Goal: Task Accomplishment & Management: Use online tool/utility

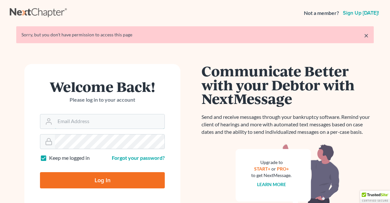
type input "[EMAIL_ADDRESS][DOMAIN_NAME]"
click at [95, 176] on input "Log In" at bounding box center [102, 180] width 125 height 16
type input "Thinking..."
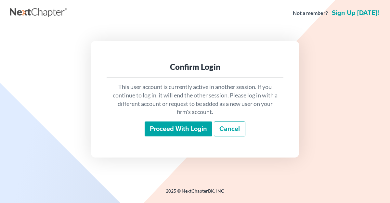
click at [193, 127] on input "Proceed with login" at bounding box center [179, 129] width 68 height 15
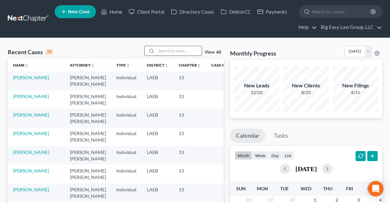
click at [167, 48] on input "search" at bounding box center [179, 50] width 46 height 9
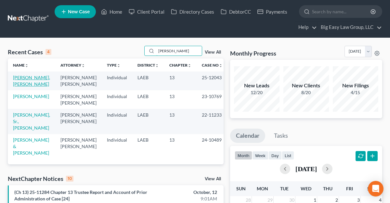
type input "[PERSON_NAME]"
click at [28, 77] on link "[PERSON_NAME], [PERSON_NAME]" at bounding box center [31, 81] width 37 height 12
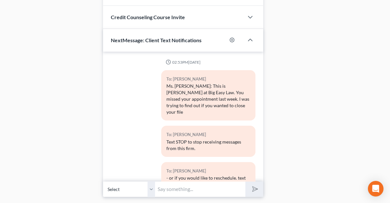
scroll to position [1116, 0]
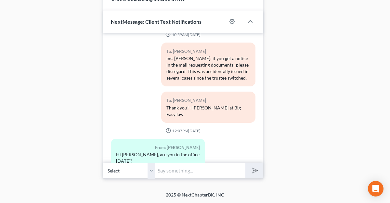
click at [184, 171] on input "text" at bounding box center [200, 171] width 90 height 16
click at [245, 163] on button "submit" at bounding box center [254, 170] width 18 height 15
type input "Not [DATE] and [DATE] is a court holiday so we are closed. Je"
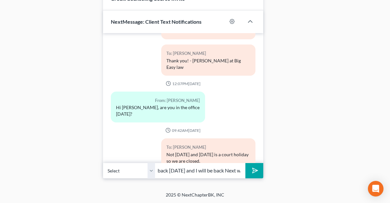
scroll to position [0, 77]
click at [220, 172] on input "This is [PERSON_NAME] will be back [DATE] and I will be back Next week" at bounding box center [200, 171] width 90 height 16
type input "This is [PERSON_NAME] will be back [DATE] and I will be back 10/20 - I am at a …"
click at [258, 166] on button "submit" at bounding box center [254, 170] width 18 height 15
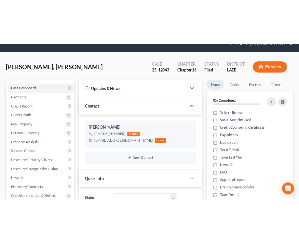
scroll to position [0, 0]
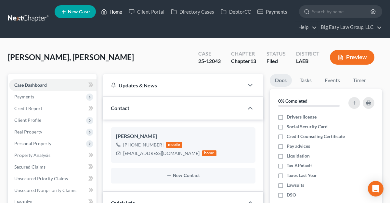
click at [111, 12] on link "Home" at bounding box center [112, 12] width 28 height 12
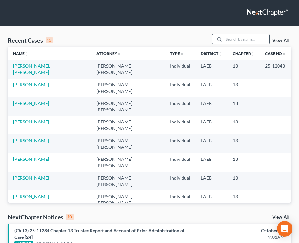
click at [230, 40] on input "search" at bounding box center [247, 38] width 46 height 9
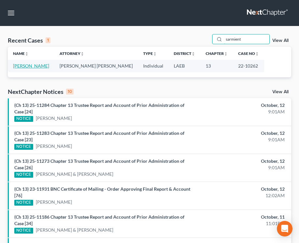
type input "sarmient"
click at [49, 66] on link "[PERSON_NAME]" at bounding box center [31, 66] width 36 height 6
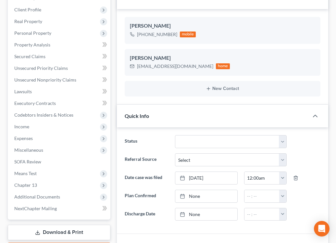
scroll to position [139, 0]
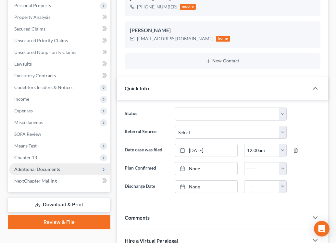
click at [71, 170] on span "Additional Documents" at bounding box center [59, 170] width 101 height 12
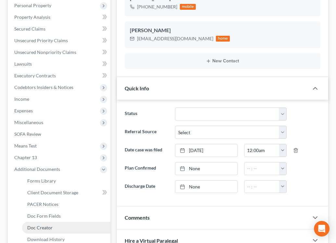
click at [73, 203] on link "Doc Creator" at bounding box center [66, 228] width 88 height 12
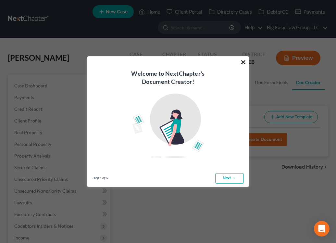
click at [243, 59] on button "×" at bounding box center [244, 62] width 6 height 10
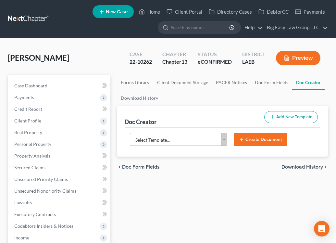
click at [222, 140] on body "Home New Case Client Portal Directory Cases DebtorCC Payments Big Easy Law Grou…" at bounding box center [168, 240] width 336 height 481
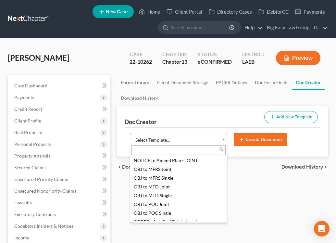
scroll to position [696, 0]
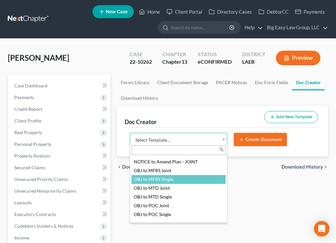
select select "94643"
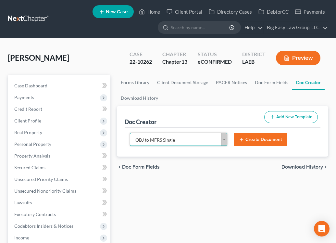
click at [246, 138] on button "Create Document" at bounding box center [260, 140] width 53 height 14
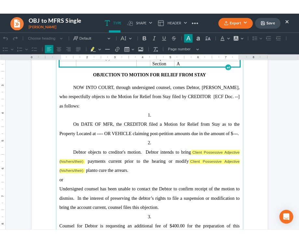
scroll to position [84, 0]
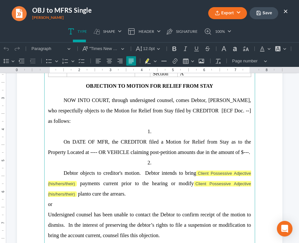
click at [104, 124] on span "[PERSON_NAME], who respectfully objects to the Motion for Relief from Stay file…" at bounding box center [149, 111] width 203 height 26
drag, startPoint x: 74, startPoint y: 129, endPoint x: 52, endPoint y: 129, distance: 21.5
click at [52, 124] on span "[PERSON_NAME], who respectfully objects to the Motion for Relief from Stay file…" at bounding box center [149, 111] width 203 height 26
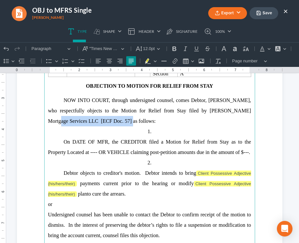
drag, startPoint x: 122, startPoint y: 129, endPoint x: 46, endPoint y: 125, distance: 75.5
click at [46, 125] on main "United States Bankruptcy Court Eastern District of [US_STATE] In re [PERSON_NAM…" at bounding box center [149, 176] width 211 height 281
copy span "[PERSON_NAME] Mortgage Services LLC"
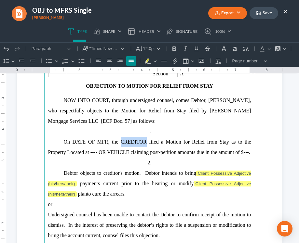
drag, startPoint x: 146, startPoint y: 148, endPoint x: 121, endPoint y: 148, distance: 25.4
click at [121, 148] on span "On DATE OF MFR, the CREDITOR filed a Motion for Relief from Stay as to the Prop…" at bounding box center [149, 147] width 203 height 16
copy span "CREDITOR"
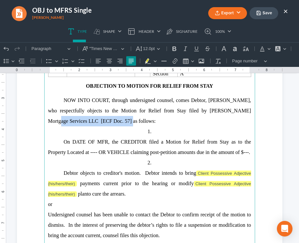
drag, startPoint x: 121, startPoint y: 130, endPoint x: 45, endPoint y: 129, distance: 76.1
click at [45, 129] on main "United States Bankruptcy Court Eastern District of [US_STATE] In re [PERSON_NAM…" at bounding box center [149, 176] width 211 height 281
copy span "[PERSON_NAME] Mortgage Services LLC"
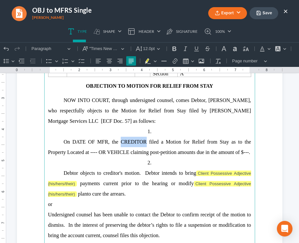
drag, startPoint x: 147, startPoint y: 149, endPoint x: 120, endPoint y: 149, distance: 26.7
click at [120, 149] on span "On DATE OF MFR, the CREDITOR filed a Motion for Relief from Stay as to the Prop…" at bounding box center [149, 147] width 203 height 16
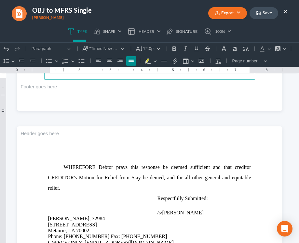
scroll to position [328, 0]
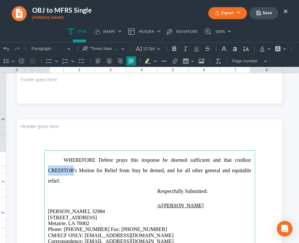
drag, startPoint x: 73, startPoint y: 170, endPoint x: 48, endPoint y: 174, distance: 25.8
click at [48, 174] on p "⁠⁠⁠⁠⁠⁠⁠ WHEREFORE Debtor prays this response be deemed sufficient and that cred…" at bounding box center [149, 170] width 203 height 31
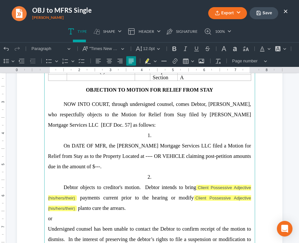
scroll to position [78, 0]
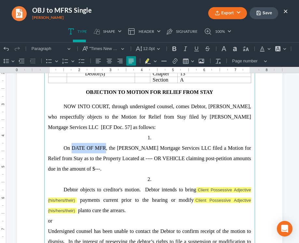
drag, startPoint x: 107, startPoint y: 156, endPoint x: 73, endPoint y: 156, distance: 34.1
click at [73, 156] on span "On DATE OF MFR, the [PERSON_NAME] Mortgage Services LLC filed a Motion for Reli…" at bounding box center [149, 158] width 203 height 26
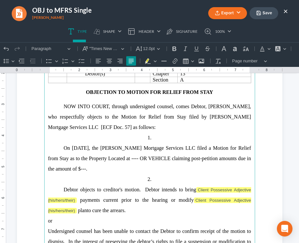
click at [124, 155] on span "On [DATE], the [PERSON_NAME] Mortgage Services LLC filed a Motion for Relief fr…" at bounding box center [149, 158] width 203 height 26
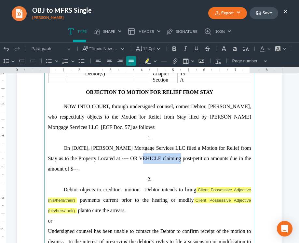
drag, startPoint x: 132, startPoint y: 164, endPoint x: 169, endPoint y: 167, distance: 37.5
click at [169, 167] on span "On [DATE], [PERSON_NAME] Mortgage Services LLC filed a Motion for Relief from S…" at bounding box center [149, 158] width 203 height 26
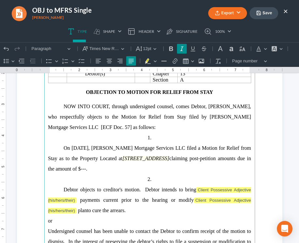
drag, startPoint x: 141, startPoint y: 167, endPoint x: 255, endPoint y: 165, distance: 113.8
click at [255, 165] on section "United States Bankruptcy Court Eastern District of [US_STATE] In re [PERSON_NAM…" at bounding box center [149, 182] width 265 height 343
click at [281, 47] on button "Font Background Color Font Background Color" at bounding box center [276, 49] width 14 height 10
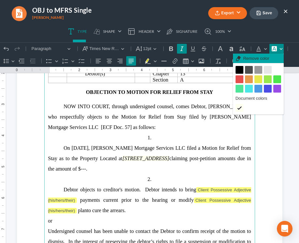
click at [269, 60] on button "Remove color Remove color" at bounding box center [258, 59] width 51 height 10
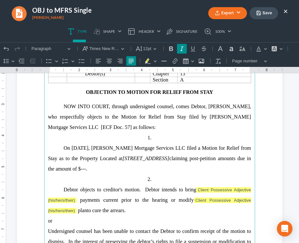
click at [213, 129] on p "NOW INTO COURT, through undersigned counsel, comes [PERSON_NAME], [PERSON_NAME]…" at bounding box center [149, 116] width 203 height 31
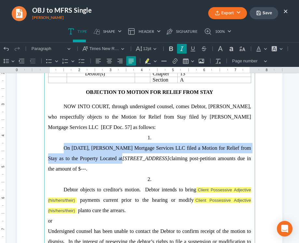
click at [191, 141] on p "1." at bounding box center [149, 138] width 203 height 10
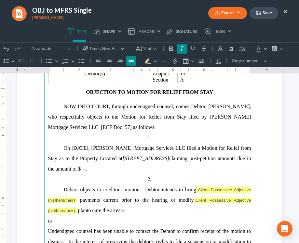
click at [166, 172] on span "claiming post-petition amounts due in the amount of $---." at bounding box center [149, 164] width 203 height 16
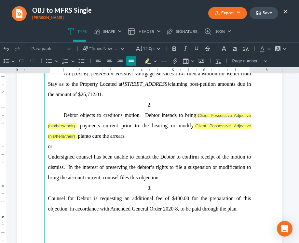
scroll to position [158, 0]
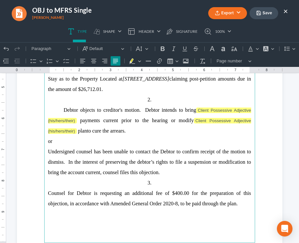
drag, startPoint x: 240, startPoint y: 211, endPoint x: 14, endPoint y: 145, distance: 236.1
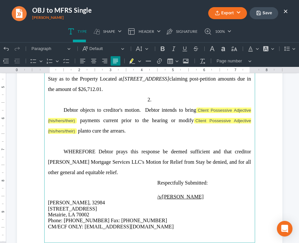
click at [161, 116] on span "Debtor objects to creditor's motion. Debtor intends to bring Client Possessive …" at bounding box center [149, 115] width 203 height 16
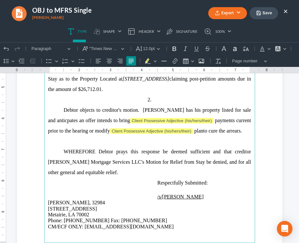
click at [241, 118] on span "Debtor objects to creditor's motion. [PERSON_NAME] has his property listed for …" at bounding box center [149, 115] width 203 height 16
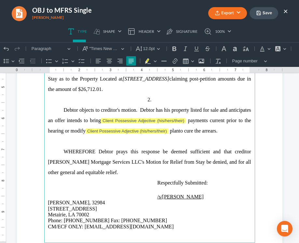
click at [67, 123] on span "Debtor objects to creditor's motion. [PERSON_NAME] has his property listed for …" at bounding box center [149, 115] width 203 height 16
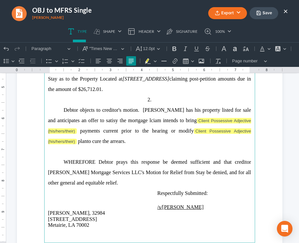
click at [90, 128] on span "Debtor objects to creditor's motion. [PERSON_NAME] has his property listed for …" at bounding box center [149, 120] width 203 height 26
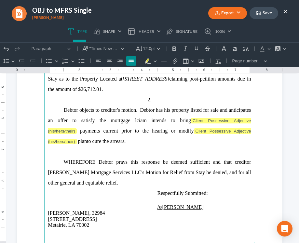
click at [138, 128] on span "Debtor objects to creditor's motion. [PERSON_NAME] has his property listed for …" at bounding box center [149, 120] width 203 height 26
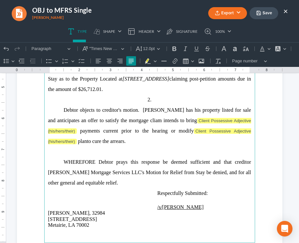
click at [140, 127] on span "Debtor objects to creditor's motion. [PERSON_NAME] has his property listed for …" at bounding box center [149, 120] width 203 height 26
click at [143, 127] on span "Debtor objects to creditor's motion. [PERSON_NAME] has his property listed for …" at bounding box center [149, 120] width 203 height 26
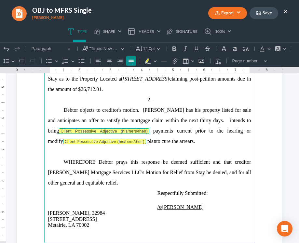
drag, startPoint x: 178, startPoint y: 149, endPoint x: 198, endPoint y: 129, distance: 28.0
click at [198, 129] on p "Debtor objects to creditor's motion. [PERSON_NAME] has his property listed for …" at bounding box center [149, 126] width 203 height 42
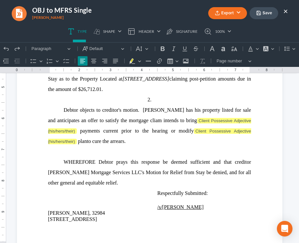
click at [182, 131] on p "Debtor objects to creditor's motion. Debtor has his property listed for sale an…" at bounding box center [149, 126] width 203 height 42
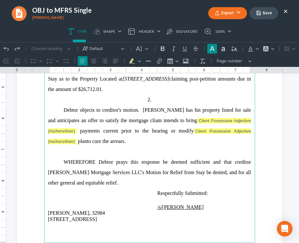
click at [149, 127] on span "Debtor objects to creditor's motion. [PERSON_NAME] has his property listed for …" at bounding box center [149, 120] width 203 height 26
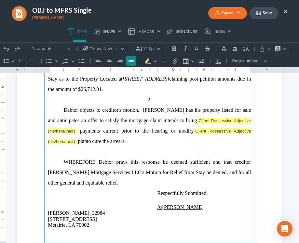
click at [46, 128] on main "United States Bankruptcy Court Eastern District of [US_STATE] In re [PERSON_NAM…" at bounding box center [149, 102] width 211 height 281
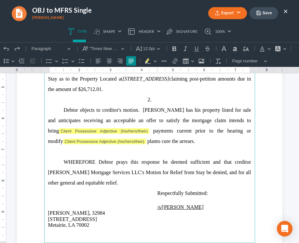
click at [105, 128] on span "Debtor objects to creditor's motion. [PERSON_NAME] has his property listed for …" at bounding box center [149, 120] width 203 height 26
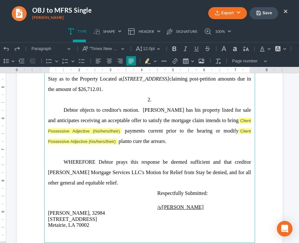
click at [111, 126] on span "Debtor objects to creditor's motion. [PERSON_NAME] has his property listed for …" at bounding box center [149, 120] width 203 height 26
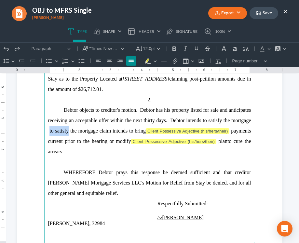
drag, startPoint x: 69, startPoint y: 138, endPoint x: 49, endPoint y: 138, distance: 20.2
click at [49, 134] on span "Debtor objects to creditor's motion. Debtor has his property listed for sale an…" at bounding box center [149, 120] width 203 height 26
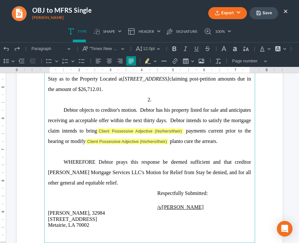
click at [58, 134] on span "Debtor objects to creditor's motion. Debtor has his property listed for sale an…" at bounding box center [149, 120] width 203 height 26
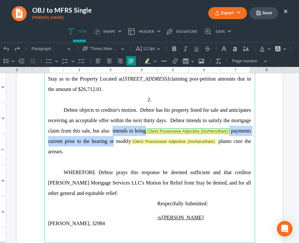
drag, startPoint x: 112, startPoint y: 149, endPoint x: 112, endPoint y: 141, distance: 7.8
click at [112, 141] on p "Debtor objects to creditor's motion. Debtor has his property listed for sale an…" at bounding box center [149, 131] width 203 height 52
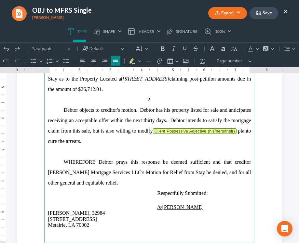
click at [160, 134] on span "Client Possessive Adjective (his/hers/their)" at bounding box center [194, 131] width 80 height 5
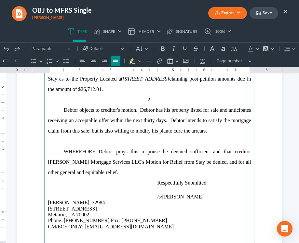
click at [190, 136] on p "Debtor objects to creditor's motion. Debtor has his property listed for sale an…" at bounding box center [149, 120] width 203 height 31
click at [191, 136] on p "Debtor objects to creditor's motion. Debtor has his property listed for sale an…" at bounding box center [149, 120] width 203 height 31
click at [210, 136] on p "Debtor objects to creditor's motion. Debtor has his property listed for sale an…" at bounding box center [149, 120] width 203 height 31
click at [206, 144] on p "Rich Text Editor, page-0-main" at bounding box center [149, 141] width 203 height 10
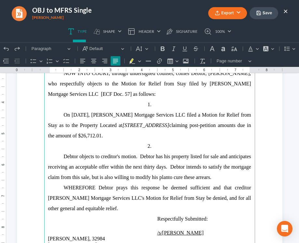
scroll to position [116, 0]
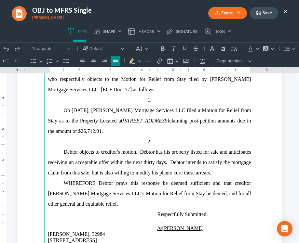
click at [169, 171] on span "Debtor objects to creditor's motion. Debtor has his property listed for sale an…" at bounding box center [149, 162] width 203 height 26
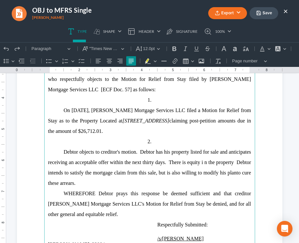
click at [204, 170] on span "Debtor objects to creditor's motion. Debtor has his property listed for sale an…" at bounding box center [149, 162] width 203 height 26
click at [189, 169] on span "Debtor objects to creditor's motion. Debtor has his property listed for sale an…" at bounding box center [149, 162] width 203 height 26
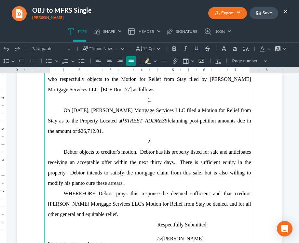
click at [67, 179] on span "Debtor objects to creditor's motion. Debtor has his property listed for sale an…" at bounding box center [149, 167] width 203 height 37
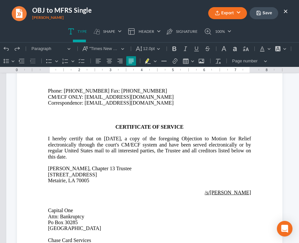
scroll to position [409, 0]
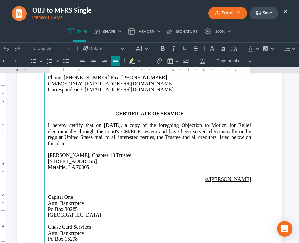
click at [133, 125] on span "[DATE], a copy of the foregoing Objection to Motion for Relief electronically t…" at bounding box center [149, 134] width 203 height 23
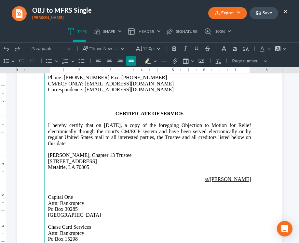
click at [133, 125] on span "[DATE], a copy of the foregoing Objection to Motion for Relief electronically t…" at bounding box center [149, 134] width 203 height 23
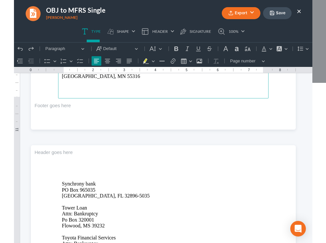
scroll to position [1028, 0]
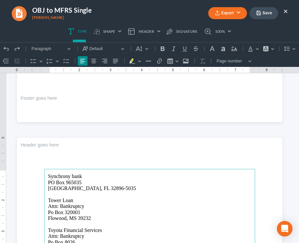
click at [238, 10] on button "Export" at bounding box center [227, 13] width 39 height 12
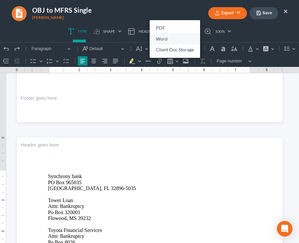
click at [188, 37] on link "Word" at bounding box center [175, 38] width 50 height 11
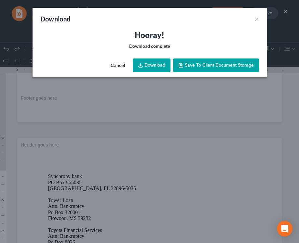
click at [157, 63] on link "Download" at bounding box center [152, 66] width 38 height 14
click at [257, 19] on button "×" at bounding box center [256, 19] width 5 height 8
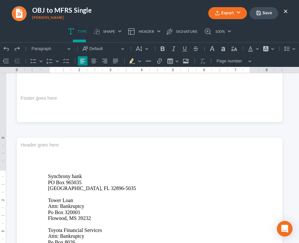
click at [269, 16] on button "Save" at bounding box center [263, 13] width 29 height 12
click at [286, 11] on button "×" at bounding box center [285, 11] width 5 height 8
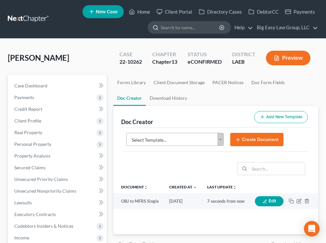
click at [160, 25] on div at bounding box center [154, 27] width 13 height 12
click at [167, 26] on input "search" at bounding box center [190, 27] width 59 height 12
type input "brien"
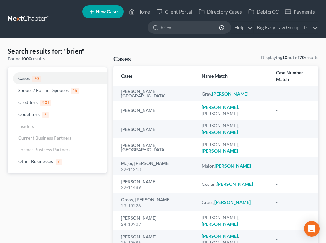
drag, startPoint x: 179, startPoint y: 27, endPoint x: 141, endPoint y: 24, distance: 38.5
click at [141, 24] on ul "New Case Home Client Portal Directory Cases DebtorCC Payments [PERSON_NAME] - N…" at bounding box center [187, 19] width 264 height 32
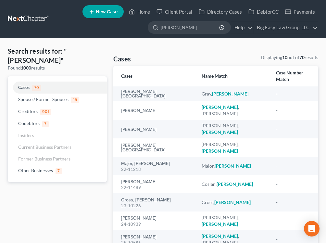
type input "[PERSON_NAME]"
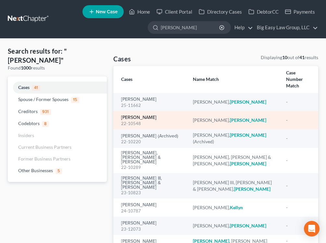
click at [133, 115] on link "[PERSON_NAME]" at bounding box center [138, 117] width 35 height 5
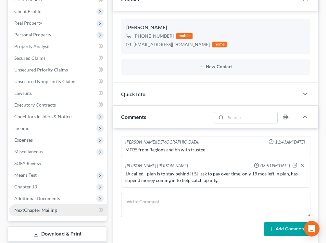
scroll to position [112, 0]
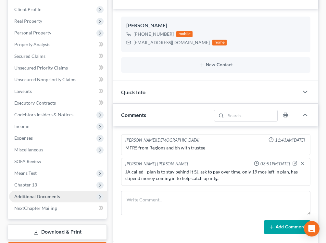
click at [57, 200] on span "Additional Documents" at bounding box center [58, 197] width 98 height 12
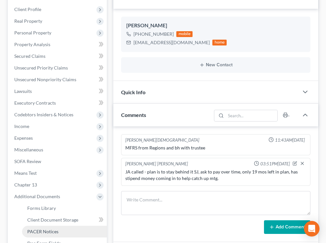
click at [51, 203] on span "PACER Notices" at bounding box center [42, 232] width 31 height 6
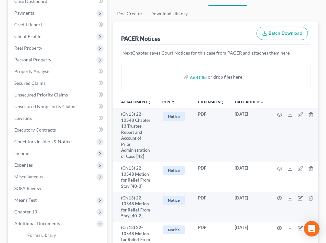
scroll to position [86, 0]
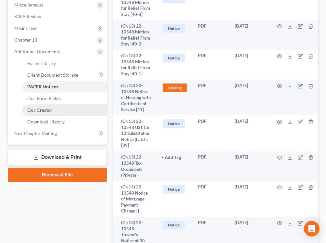
click at [60, 104] on link "Doc Creator" at bounding box center [64, 110] width 85 height 12
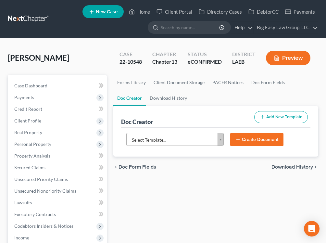
click at [213, 137] on body "Home New Case Client Portal Directory Cases DebtorCC Payments Big Easy Law Grou…" at bounding box center [163, 240] width 326 height 481
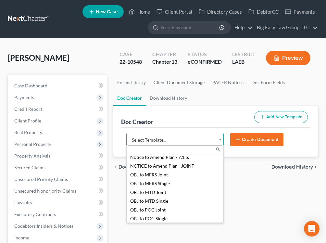
scroll to position [688, 0]
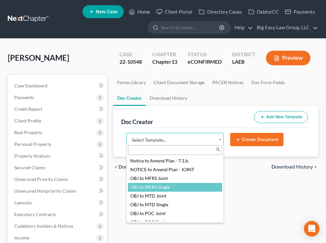
select select "94643"
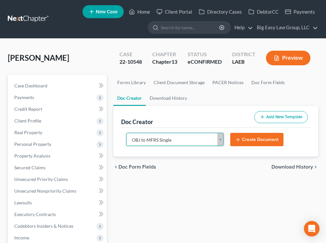
click at [246, 141] on button "Create Document" at bounding box center [256, 140] width 53 height 14
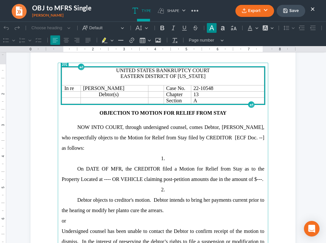
scroll to position [37, 0]
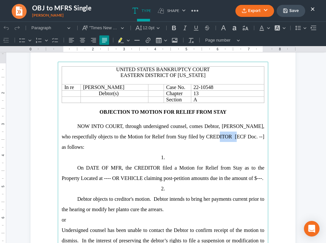
drag, startPoint x: 224, startPoint y: 137, endPoint x: 201, endPoint y: 138, distance: 23.1
click at [201, 138] on span "[PERSON_NAME], who respectfully objects to the Motion for Relief from Stay file…" at bounding box center [163, 137] width 203 height 26
drag, startPoint x: 227, startPoint y: 140, endPoint x: 197, endPoint y: 139, distance: 29.9
click at [197, 139] on span "[PERSON_NAME], who respectfully objects to the Motion for Relief from Stay file…" at bounding box center [163, 137] width 203 height 26
copy span "Regions Bank"
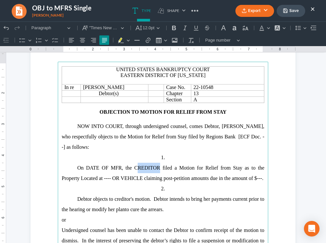
drag, startPoint x: 159, startPoint y: 170, endPoint x: 137, endPoint y: 168, distance: 22.8
click at [137, 168] on span "On DATE OF MFR, the CREDITOR filed a Motion for Relief from Stay as to the Prop…" at bounding box center [163, 173] width 203 height 16
click at [216, 156] on p "1." at bounding box center [163, 157] width 203 height 10
click at [161, 177] on span "On DATE OF MFR, the CREDITOR filed a Motion for Relief from Stay as to the Prop…" at bounding box center [163, 173] width 203 height 16
drag, startPoint x: 160, startPoint y: 168, endPoint x: 136, endPoint y: 169, distance: 23.7
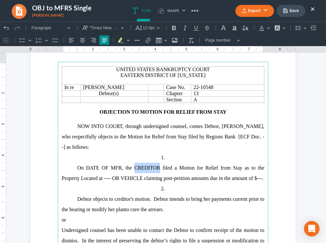
click at [136, 169] on span "On DATE OF MFR, the CREDITOR filed a Motion for Relief from Stay as to the Prop…" at bounding box center [163, 173] width 203 height 16
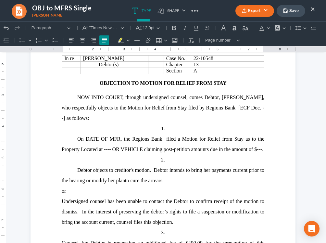
scroll to position [106, 0]
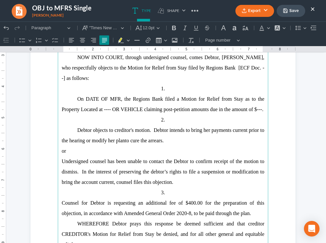
click at [134, 98] on span "On DATE OF MFR, the Regions Bank filed a Motion for Relief from Stay as to the …" at bounding box center [163, 104] width 203 height 16
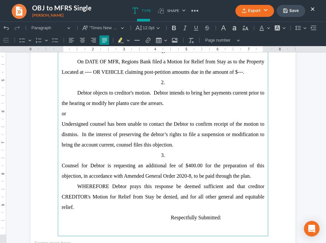
scroll to position [156, 0]
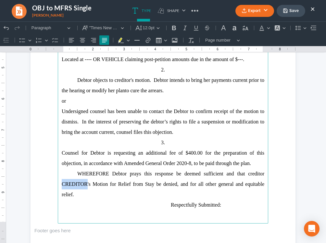
drag, startPoint x: 87, startPoint y: 186, endPoint x: 61, endPoint y: 188, distance: 26.1
click at [61, 188] on main "United States Bankruptcy Court Eastern District of [US_STATE] In re [PERSON_NAM…" at bounding box center [163, 83] width 211 height 281
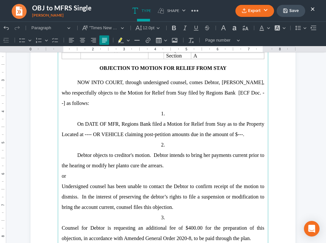
scroll to position [67, 0]
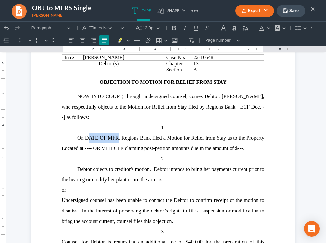
drag, startPoint x: 117, startPoint y: 139, endPoint x: 88, endPoint y: 142, distance: 29.7
click at [88, 142] on p "On DATE OF MFR, Regions Bank filed a Motion for Relief from Stay as to the Prop…" at bounding box center [163, 143] width 203 height 21
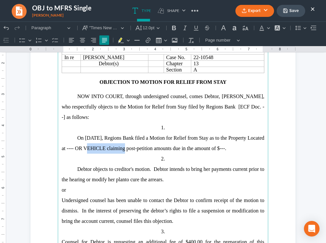
drag, startPoint x: 124, startPoint y: 149, endPoint x: 85, endPoint y: 150, distance: 39.0
click at [85, 150] on span "On [DATE], Regions Bank filed a Motion for Relief from Stay as to the Property …" at bounding box center [163, 143] width 203 height 16
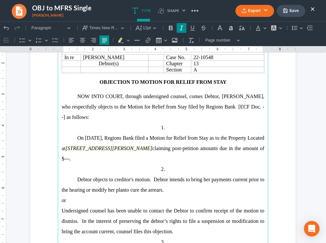
drag, startPoint x: 185, startPoint y: 149, endPoint x: 85, endPoint y: 152, distance: 99.2
click at [85, 152] on p "On [DATE], Regions Bank filed a Motion for Relief from Stay as to the Property …" at bounding box center [163, 148] width 203 height 31
click at [283, 26] on button "Font Background Color Font Background Color" at bounding box center [276, 28] width 14 height 10
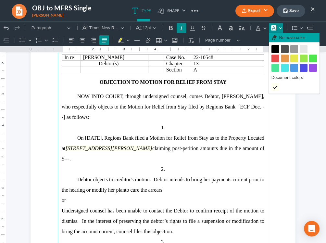
click at [302, 39] on span "Remove color" at bounding box center [292, 37] width 26 height 7
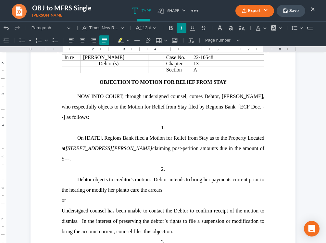
click at [202, 108] on span "[PERSON_NAME], who respectfully objects to the Motion for Relief from Stay file…" at bounding box center [163, 107] width 203 height 26
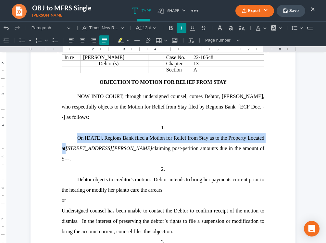
click at [200, 118] on p "NOW INTO COURT, through undersigned counsel, comes [PERSON_NAME], [PERSON_NAME]…" at bounding box center [163, 106] width 203 height 31
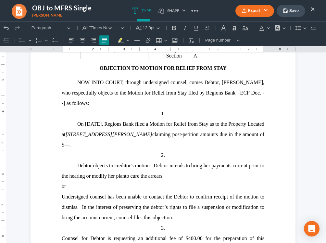
scroll to position [86, 0]
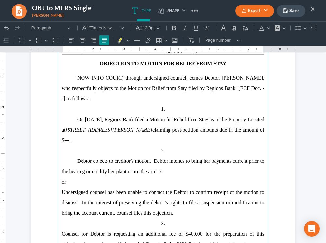
click at [101, 140] on span "claiming post-petition amounts due in the amount of $---." at bounding box center [163, 135] width 203 height 16
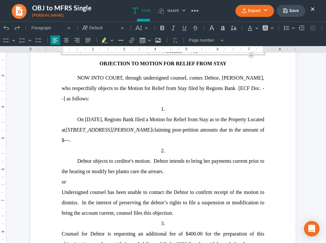
click at [97, 142] on span "claiming post-petition amounts due in the amount of $---." at bounding box center [163, 135] width 203 height 16
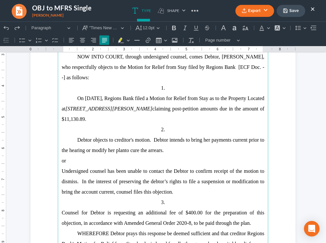
scroll to position [108, 0]
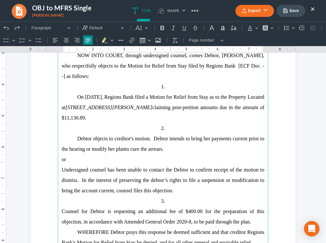
drag, startPoint x: 254, startPoint y: 223, endPoint x: 46, endPoint y: 163, distance: 216.3
click at [46, 163] on section "United States Bankruptcy Court Eastern District of [US_STATE] In re [PERSON_NAM…" at bounding box center [163, 131] width 265 height 343
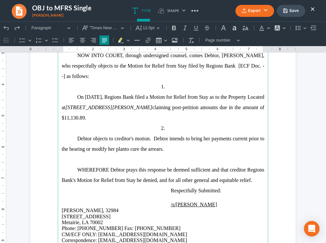
click at [154, 140] on span "Debtor objects to creditor's motion. Debtor intends to bring her" at bounding box center [143, 139] width 133 height 6
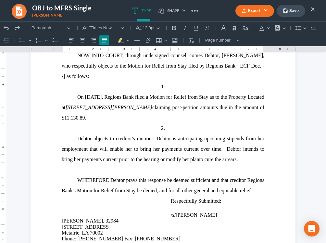
drag, startPoint x: 244, startPoint y: 163, endPoint x: 228, endPoint y: 153, distance: 18.6
click at [228, 153] on p "Debtor objects to creditor's motion. Debtor is anticipating upcoming stipends f…" at bounding box center [163, 149] width 203 height 31
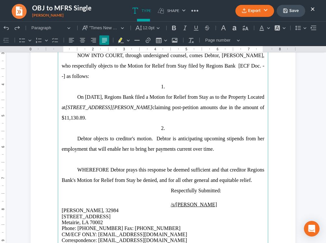
click at [226, 157] on p "Rich Text Editor, page-0-main" at bounding box center [163, 159] width 203 height 10
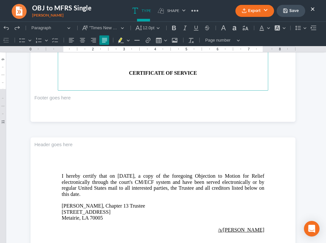
scroll to position [292, 0]
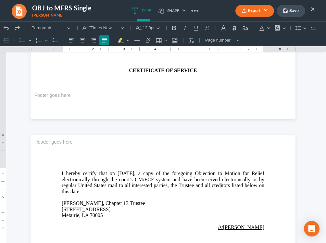
click at [145, 174] on span "[DATE], a copy of the foregoing Objection to Motion for Relief electronically t…" at bounding box center [163, 182] width 203 height 23
click at [261, 14] on button "Export" at bounding box center [255, 11] width 39 height 12
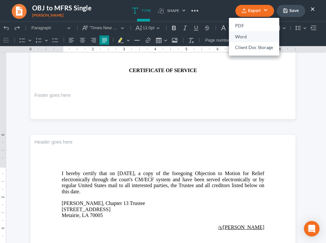
click at [255, 38] on link "Word" at bounding box center [254, 36] width 50 height 11
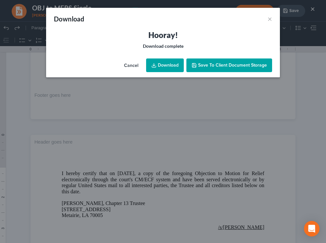
click at [173, 60] on link "Download" at bounding box center [165, 66] width 38 height 14
click at [109, 36] on h3 "Hooray!" at bounding box center [163, 35] width 218 height 10
click at [268, 19] on button "×" at bounding box center [270, 19] width 5 height 8
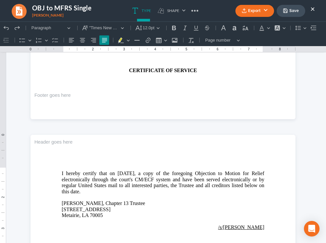
click at [297, 11] on button "Save" at bounding box center [291, 11] width 29 height 12
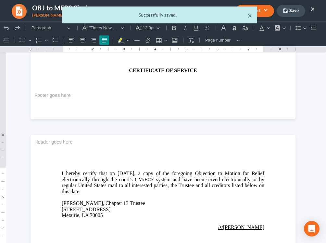
click at [250, 17] on ul "Export PDF Word Client Doc Storage Save ×" at bounding box center [276, 11] width 80 height 14
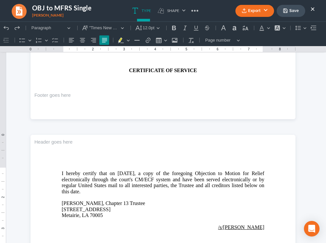
click at [313, 8] on button "×" at bounding box center [313, 9] width 5 height 8
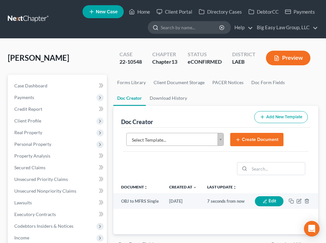
click at [158, 32] on div at bounding box center [154, 27] width 13 height 12
click at [164, 27] on input "search" at bounding box center [190, 27] width 59 height 12
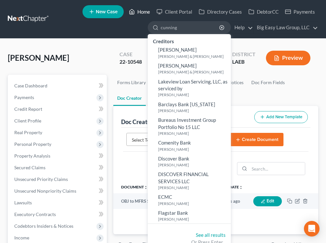
type input "cunning"
click at [148, 17] on link "Home" at bounding box center [140, 12] width 28 height 12
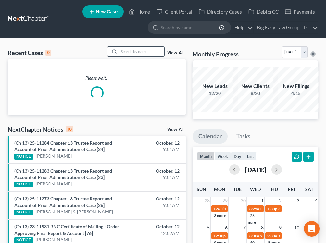
click at [142, 51] on input "search" at bounding box center [142, 51] width 46 height 9
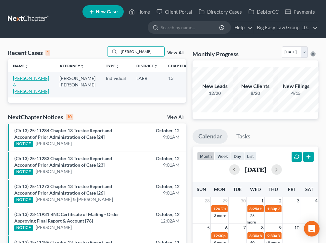
type input "[PERSON_NAME]"
click at [29, 80] on link "[PERSON_NAME] & [PERSON_NAME]" at bounding box center [31, 84] width 36 height 19
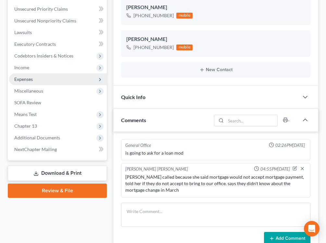
scroll to position [188, 0]
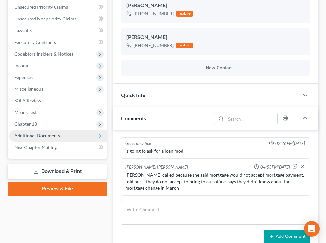
click at [69, 133] on span "Additional Documents" at bounding box center [58, 136] width 98 height 12
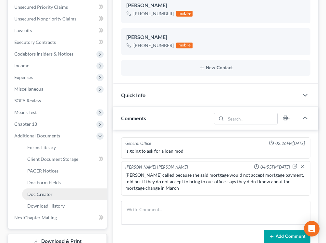
click at [57, 197] on link "Doc Creator" at bounding box center [64, 195] width 85 height 12
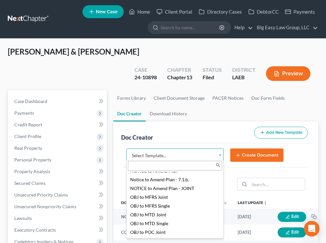
scroll to position [691, 0]
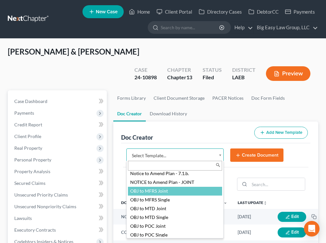
select select "94642"
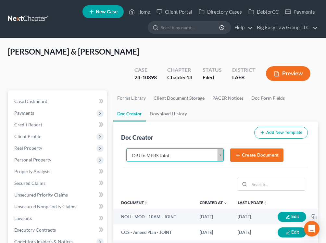
click at [242, 155] on button "Create Document" at bounding box center [256, 156] width 53 height 14
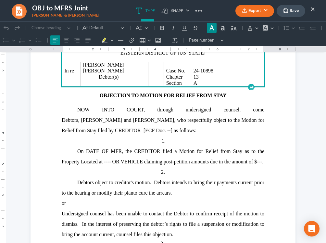
scroll to position [66, 0]
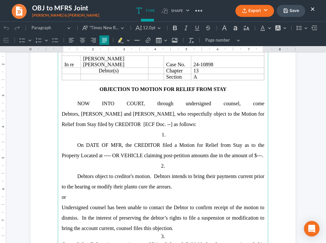
drag, startPoint x: 110, startPoint y: 112, endPoint x: 115, endPoint y: 121, distance: 10.9
click at [114, 118] on p "NOW INTO COURT, through undersigned counsel, come [PERSON_NAME], [PERSON_NAME] …" at bounding box center [163, 113] width 203 height 31
click at [94, 124] on span "[PERSON_NAME] and [PERSON_NAME], who respectfully object to the Motion for Reli…" at bounding box center [163, 119] width 203 height 16
drag, startPoint x: 94, startPoint y: 125, endPoint x: 69, endPoint y: 123, distance: 24.4
click at [69, 123] on span "[PERSON_NAME] and [PERSON_NAME], who respectfully object to the Motion for Reli…" at bounding box center [163, 119] width 203 height 16
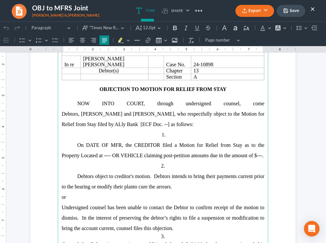
click at [75, 125] on span "[PERSON_NAME] and [PERSON_NAME], who respectfully object to the Motion for Reli…" at bounding box center [163, 119] width 203 height 16
drag, startPoint x: 90, startPoint y: 125, endPoint x: 70, endPoint y: 128, distance: 20.4
click at [70, 127] on span "[PERSON_NAME] and [PERSON_NAME], who respectfully object to the Motion for Reli…" at bounding box center [163, 119] width 203 height 16
copy span "Ally Bank"
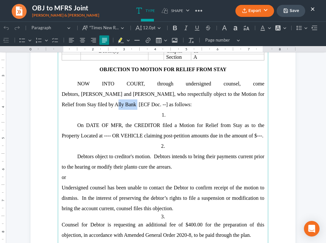
scroll to position [87, 0]
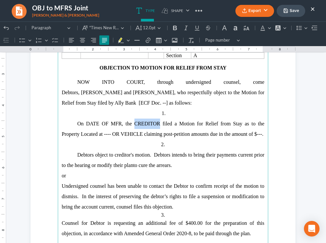
drag, startPoint x: 161, startPoint y: 124, endPoint x: 136, endPoint y: 125, distance: 25.1
click at [136, 125] on span "On DATE OF MFR, the CREDITOR filed a Motion for Relief from Stay as to the Prop…" at bounding box center [163, 129] width 203 height 16
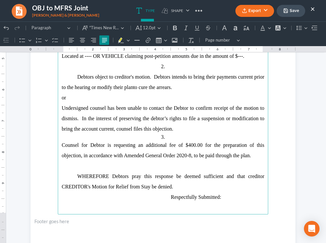
scroll to position [167, 0]
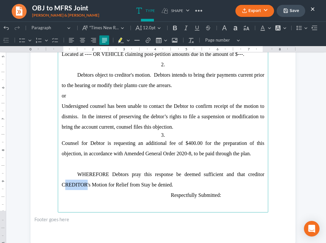
drag, startPoint x: 88, startPoint y: 185, endPoint x: 64, endPoint y: 184, distance: 24.1
click at [64, 184] on span "WHEREFORE Debtors pray this response be deemed sufficient and that creditor CRE…" at bounding box center [163, 180] width 203 height 16
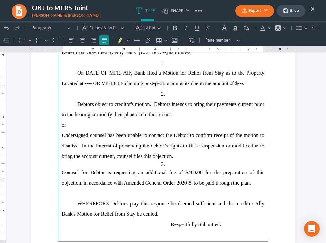
scroll to position [135, 0]
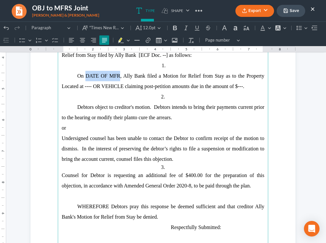
drag, startPoint x: 120, startPoint y: 78, endPoint x: 86, endPoint y: 80, distance: 33.2
click at [86, 80] on p "On DATE OF MFR, Ally Bank filed a Motion for Relief from Stay as to the Propert…" at bounding box center [163, 81] width 203 height 21
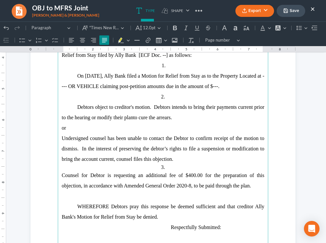
click at [119, 57] on span "[PERSON_NAME] and [PERSON_NAME], who respectfully object to the Motion for Reli…" at bounding box center [163, 50] width 203 height 16
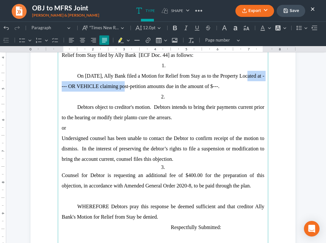
drag, startPoint x: 124, startPoint y: 87, endPoint x: 247, endPoint y: 77, distance: 123.6
click at [247, 77] on span "On [DATE], Ally Bank filed a Motion for Relief from Stay as to the Property Loc…" at bounding box center [163, 81] width 203 height 16
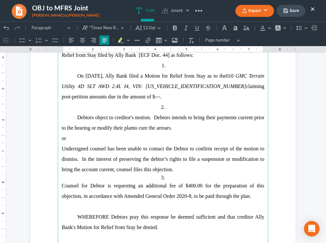
click at [257, 78] on icon "016 GMC Terrain Utility 4D SLT AWD 2.4L I4, VIN: [US_VEHICLE_IDENTIFICATION_NUM…" at bounding box center [163, 81] width 203 height 16
click at [133, 97] on span "claiming post-petition amounts due in the amount of $---." at bounding box center [163, 92] width 203 height 16
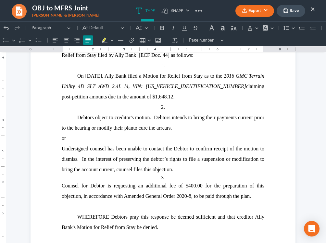
drag, startPoint x: 256, startPoint y: 198, endPoint x: 35, endPoint y: 143, distance: 227.9
click at [35, 143] on section "United States Bankruptcy Court Eastern District of [US_STATE] In re [PERSON_NAM…" at bounding box center [163, 104] width 265 height 343
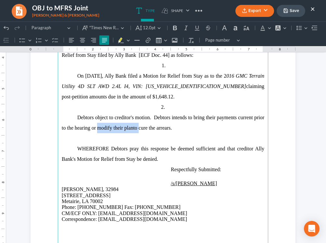
drag, startPoint x: 138, startPoint y: 130, endPoint x: 98, endPoint y: 130, distance: 39.7
click at [98, 130] on p "Debtors object to creditor's motion. Debtors intends to bring their payments cu…" at bounding box center [163, 122] width 203 height 21
drag, startPoint x: 130, startPoint y: 129, endPoint x: 126, endPoint y: 122, distance: 7.6
click at [129, 129] on p "Debtors object to creditor's motion. Debtors intends to bring their payments cu…" at bounding box center [163, 122] width 203 height 21
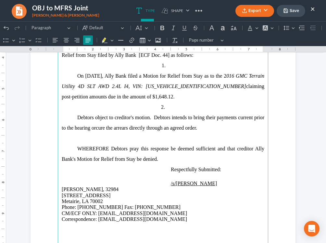
click at [109, 137] on p "Rich Text Editor, page-0-main" at bounding box center [163, 138] width 203 height 10
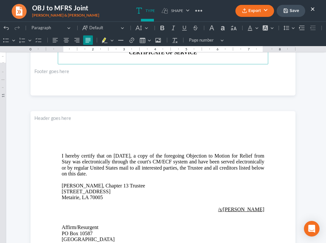
scroll to position [318, 0]
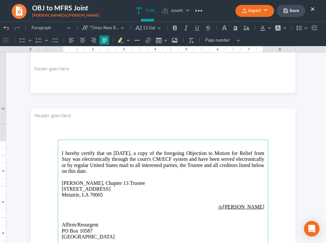
click at [145, 153] on span "[DATE], a copy of the foregoing Objection to Motion for Relief from Stay was el…" at bounding box center [163, 162] width 203 height 23
click at [262, 12] on button "Export" at bounding box center [255, 11] width 39 height 12
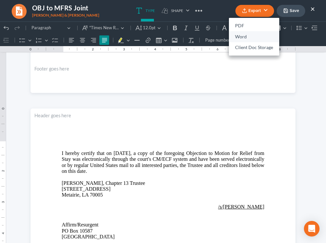
click at [256, 36] on link "Word" at bounding box center [254, 36] width 50 height 11
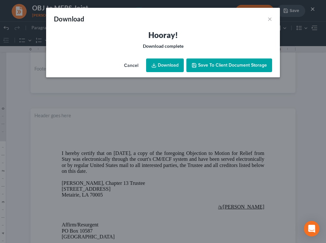
click at [174, 66] on link "Download" at bounding box center [165, 66] width 38 height 14
click at [269, 19] on button "×" at bounding box center [270, 19] width 5 height 8
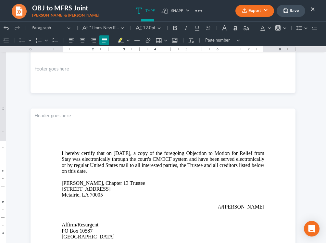
click at [294, 13] on button "Save" at bounding box center [291, 11] width 29 height 12
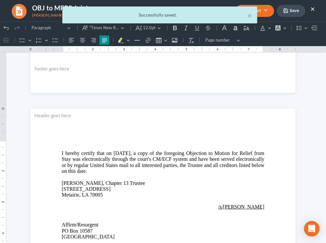
click at [254, 13] on div "× Successfully saved." at bounding box center [159, 15] width 195 height 17
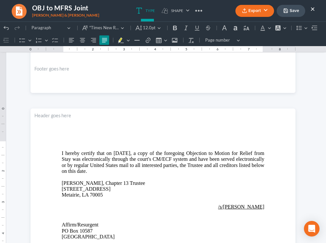
click at [248, 16] on button "Export" at bounding box center [255, 11] width 39 height 12
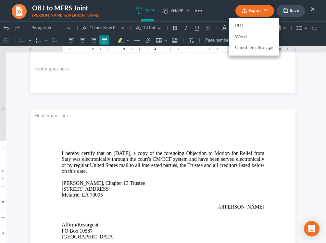
click at [311, 8] on button "×" at bounding box center [313, 9] width 5 height 8
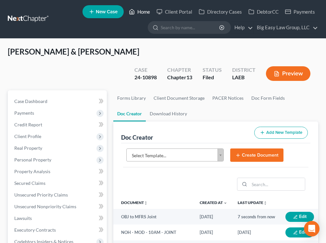
click at [140, 11] on link "Home" at bounding box center [140, 12] width 28 height 12
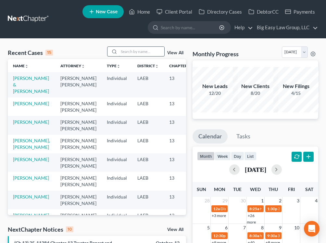
click at [139, 51] on input "search" at bounding box center [142, 51] width 46 height 9
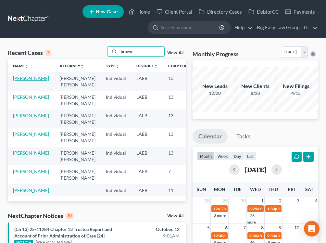
type input "brown"
click at [23, 76] on link "[PERSON_NAME]" at bounding box center [31, 78] width 36 height 6
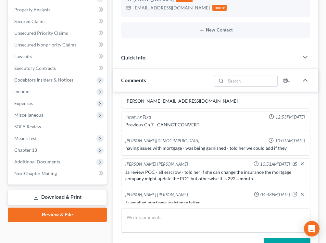
scroll to position [150, 0]
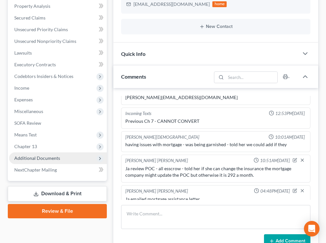
click at [68, 157] on span "Additional Documents" at bounding box center [58, 158] width 98 height 12
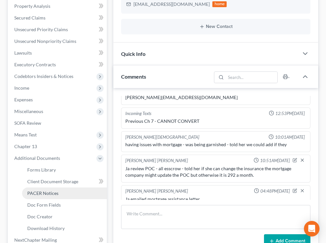
click at [63, 197] on link "PACER Notices" at bounding box center [64, 194] width 85 height 12
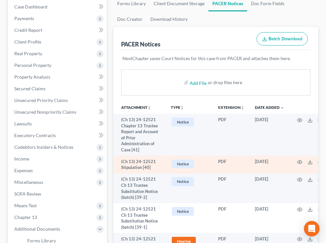
scroll to position [80, 0]
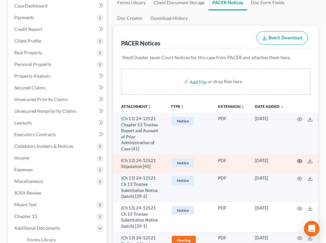
click at [299, 160] on icon "button" at bounding box center [299, 161] width 5 height 5
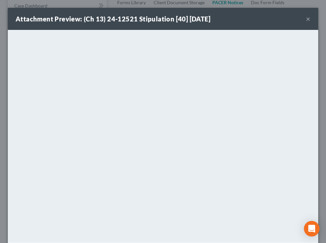
click at [308, 20] on button "×" at bounding box center [308, 19] width 5 height 8
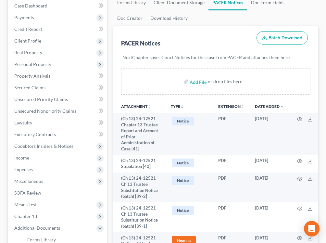
scroll to position [0, 0]
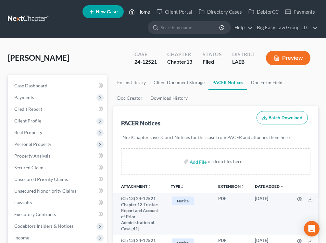
click at [134, 14] on icon at bounding box center [132, 11] width 5 height 5
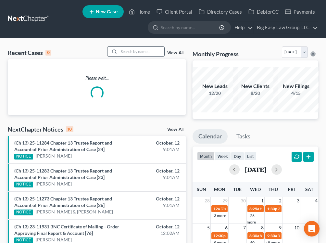
click at [136, 54] on input "search" at bounding box center [142, 51] width 46 height 9
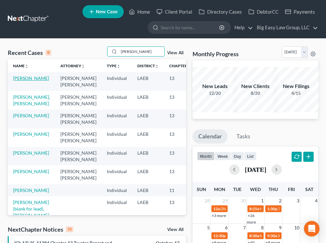
type input "[PERSON_NAME]"
click at [28, 77] on link "[PERSON_NAME]" at bounding box center [31, 78] width 36 height 6
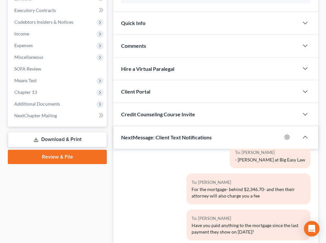
scroll to position [198, 0]
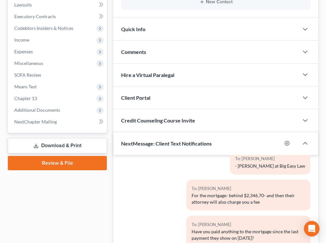
click at [88, 107] on span "Additional Documents" at bounding box center [58, 110] width 98 height 12
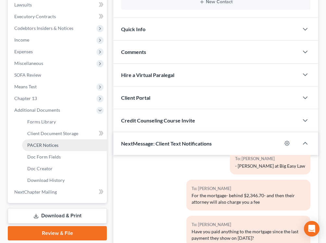
click at [79, 143] on link "PACER Notices" at bounding box center [64, 145] width 85 height 12
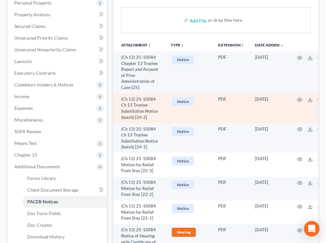
scroll to position [145, 0]
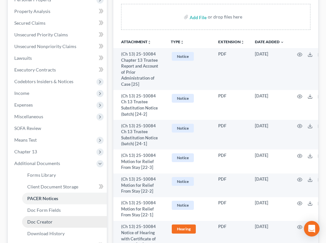
click at [48, 203] on span "Doc Creator" at bounding box center [39, 222] width 25 height 6
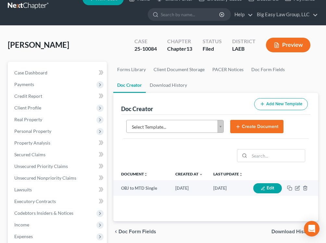
scroll to position [13, 0]
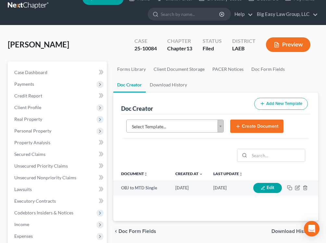
click at [176, 122] on body "Home New Case Client Portal Directory Cases DebtorCC Payments Big Easy Law Grou…" at bounding box center [163, 227] width 326 height 481
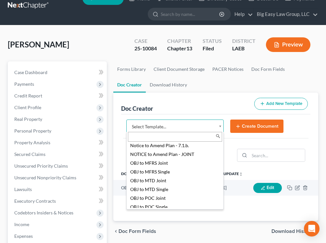
scroll to position [693, 0]
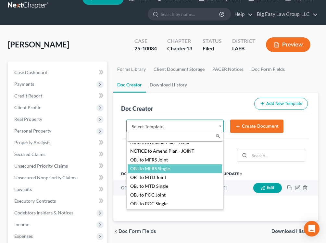
select select "94643"
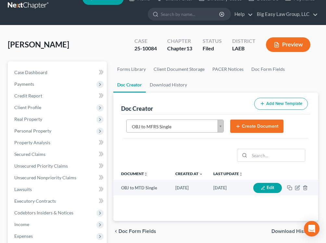
click at [243, 129] on button "Create Document" at bounding box center [256, 127] width 53 height 14
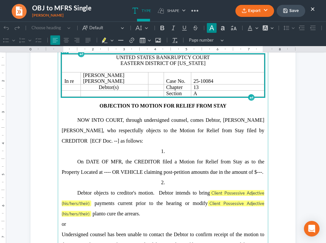
scroll to position [53, 0]
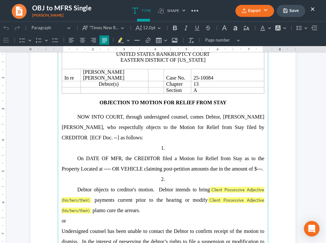
click at [264, 123] on span "[PERSON_NAME] [PERSON_NAME], who respectfully objects to the Motion for Relief …" at bounding box center [163, 127] width 203 height 26
drag, startPoint x: 231, startPoint y: 121, endPoint x: 206, endPoint y: 121, distance: 25.4
click at [206, 121] on span "[PERSON_NAME] [PERSON_NAME], who respectfully objects to the Motion for Relief …" at bounding box center [163, 127] width 203 height 26
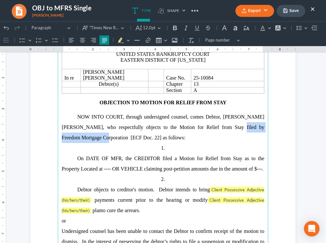
drag, startPoint x: 86, startPoint y: 136, endPoint x: 224, endPoint y: 124, distance: 138.3
click at [224, 124] on p "NOW INTO COURT, through undersigned counsel, comes [PERSON_NAME], [PERSON_NAME]…" at bounding box center [163, 127] width 203 height 31
copy span "Freedom Mortgage Corporation"
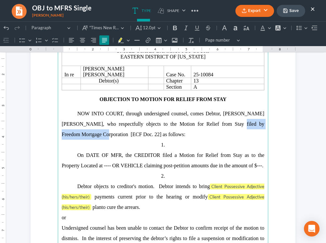
scroll to position [59, 0]
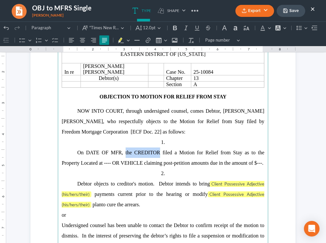
drag, startPoint x: 160, startPoint y: 147, endPoint x: 125, endPoint y: 150, distance: 34.6
click at [125, 150] on span "On DATE OF MFR, the CREDITOR filed a Motion for Relief from Stay as to the Prop…" at bounding box center [163, 158] width 203 height 16
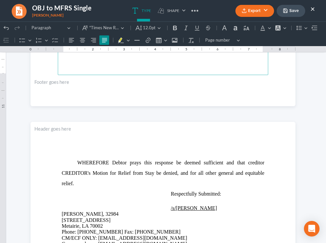
scroll to position [308, 0]
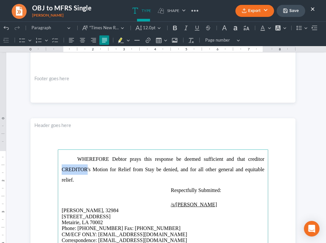
drag, startPoint x: 87, startPoint y: 170, endPoint x: 62, endPoint y: 172, distance: 24.7
click at [62, 172] on span "WHEREFORE Debtor prays this response be deemed sufficient and that creditor CRE…" at bounding box center [163, 169] width 203 height 26
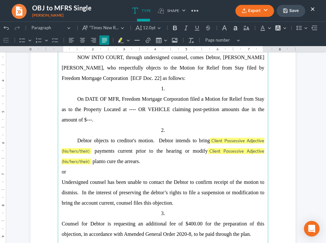
scroll to position [108, 0]
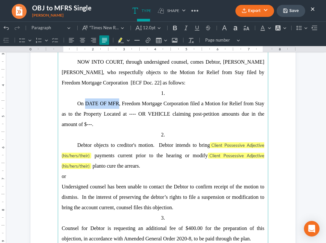
drag, startPoint x: 119, startPoint y: 98, endPoint x: 86, endPoint y: 99, distance: 33.2
click at [86, 101] on span "On DATE OF MFR, Freedom Mortgage Corporation filed a Motion for Relief from Sta…" at bounding box center [163, 114] width 203 height 26
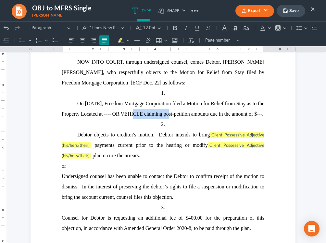
drag, startPoint x: 174, startPoint y: 107, endPoint x: 136, endPoint y: 114, distance: 39.2
click at [136, 114] on p "On [DATE], Freedom Mortgage Corporation filed a Motion for Relief from Stay as …" at bounding box center [163, 108] width 203 height 21
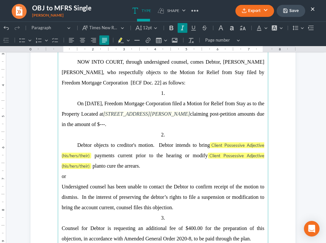
drag, startPoint x: 244, startPoint y: 109, endPoint x: 136, endPoint y: 111, distance: 108.6
click at [136, 111] on icon "[STREET_ADDRESS][PERSON_NAME]" at bounding box center [146, 114] width 87 height 6
drag, startPoint x: 135, startPoint y: 109, endPoint x: 245, endPoint y: 106, distance: 110.9
click at [245, 106] on p "On [DATE], Freedom Mortgage Corporation filed a Motion for Relief from Stay as …" at bounding box center [163, 113] width 203 height 31
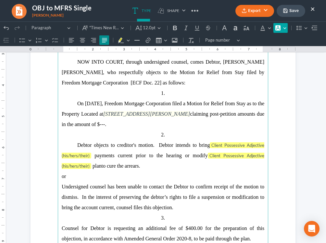
click at [282, 29] on button "Font Background Color Font Background Color" at bounding box center [281, 28] width 14 height 10
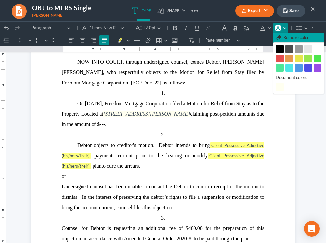
click at [282, 36] on button "Remove color Remove color" at bounding box center [299, 38] width 51 height 10
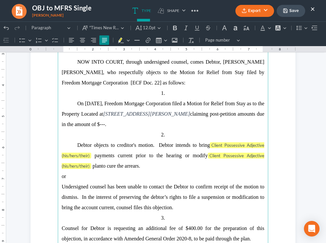
click at [250, 92] on p "1." at bounding box center [163, 93] width 203 height 10
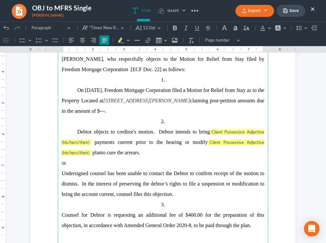
scroll to position [126, 0]
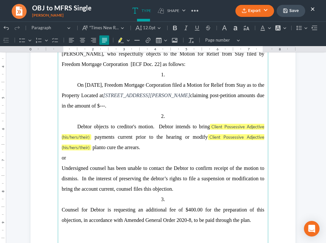
click at [161, 100] on span "claiming post-petition amounts due in the amount of $---." at bounding box center [163, 101] width 203 height 16
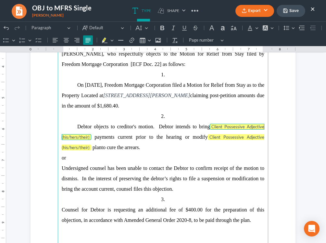
click at [90, 132] on tag "Client Possessive Adjective (his/hers/their)" at bounding box center [163, 132] width 203 height 16
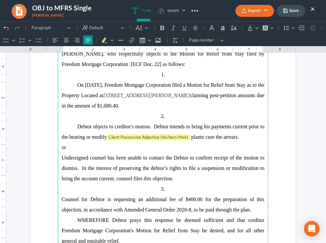
drag, startPoint x: 254, startPoint y: 204, endPoint x: 58, endPoint y: 145, distance: 204.3
click at [58, 145] on main "United States Bankruptcy Court Eastern District of [US_STATE] In re [PERSON_NAM…" at bounding box center [163, 113] width 211 height 281
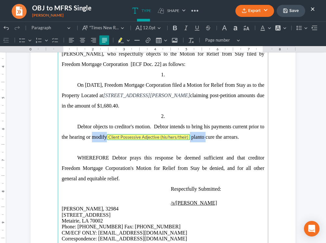
drag, startPoint x: 206, startPoint y: 133, endPoint x: 92, endPoint y: 133, distance: 113.5
click at [92, 133] on p "Debtor objects to creditor's motion. Debtor intends to bring his payments curre…" at bounding box center [163, 132] width 203 height 21
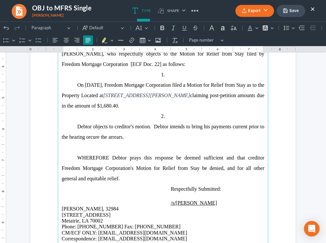
click at [124, 134] on p "Debtor objects to creditor's motion. Debtor intends to bring his payments curre…" at bounding box center [163, 132] width 203 height 21
click at [112, 142] on p "Rich Text Editor, page-0-main" at bounding box center [163, 147] width 203 height 10
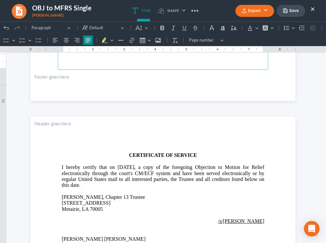
scroll to position [318, 0]
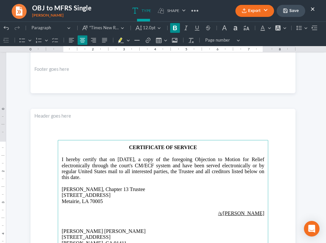
click at [146, 160] on span "[DATE], a copy of the foregoing Objection to Motion for Relief electronically t…" at bounding box center [163, 168] width 203 height 23
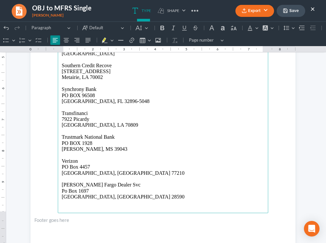
scroll to position [901, 0]
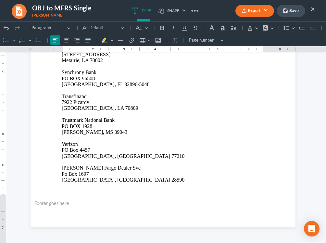
click at [267, 9] on button "Export" at bounding box center [255, 11] width 39 height 12
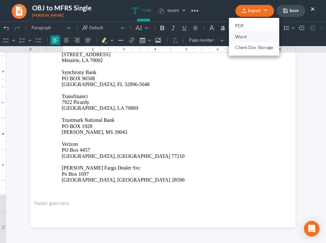
click at [248, 40] on link "Word" at bounding box center [254, 36] width 50 height 11
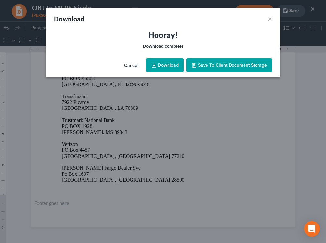
click at [178, 64] on link "Download" at bounding box center [165, 66] width 38 height 14
click at [272, 23] on button "×" at bounding box center [270, 19] width 5 height 8
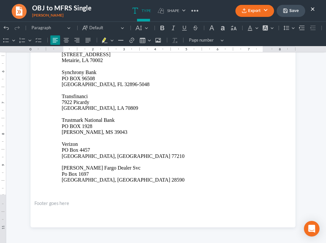
click at [312, 7] on button "×" at bounding box center [313, 9] width 5 height 8
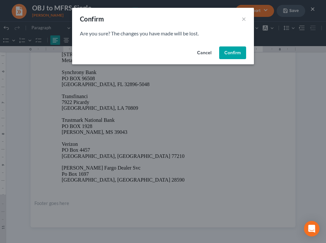
click at [208, 51] on button "Cancel" at bounding box center [204, 52] width 25 height 13
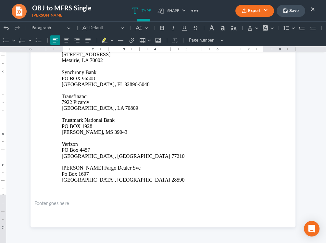
click at [288, 10] on icon "button" at bounding box center [286, 11] width 4 height 4
click at [313, 7] on button "×" at bounding box center [313, 9] width 5 height 8
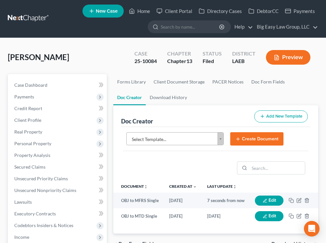
scroll to position [0, 0]
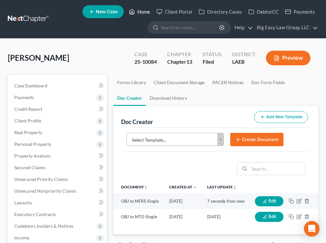
click at [139, 10] on link "Home" at bounding box center [140, 12] width 28 height 12
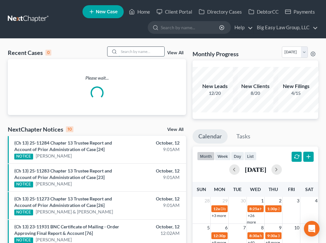
click at [138, 56] on input "search" at bounding box center [142, 51] width 46 height 9
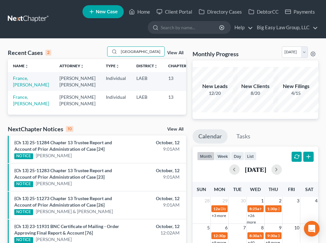
type input "[GEOGRAPHIC_DATA]"
click at [21, 81] on td "France, [PERSON_NAME]" at bounding box center [31, 81] width 46 height 19
click at [20, 81] on link "France, [PERSON_NAME]" at bounding box center [31, 81] width 36 height 12
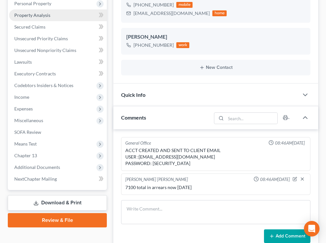
scroll to position [200, 0]
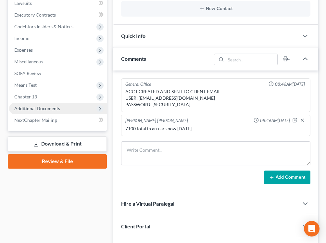
click at [70, 106] on span "Additional Documents" at bounding box center [58, 109] width 98 height 12
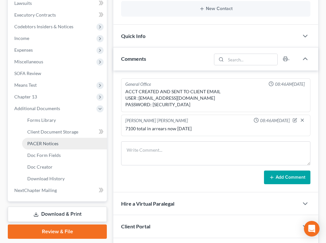
click at [70, 145] on link "PACER Notices" at bounding box center [64, 144] width 85 height 12
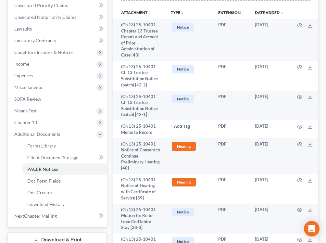
scroll to position [188, 0]
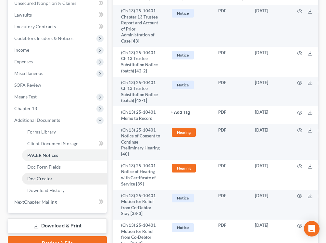
click at [63, 178] on link "Doc Creator" at bounding box center [64, 179] width 85 height 12
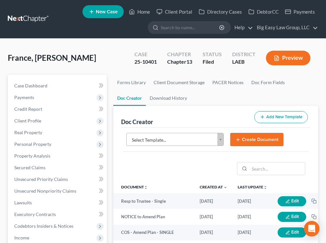
click at [243, 139] on button "Create Document" at bounding box center [256, 140] width 53 height 14
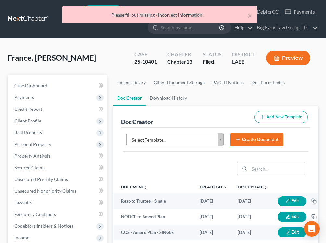
click at [245, 18] on div "Please fill out missing / incorrect information!" at bounding box center [160, 15] width 185 height 7
click at [251, 15] on button "×" at bounding box center [250, 16] width 5 height 8
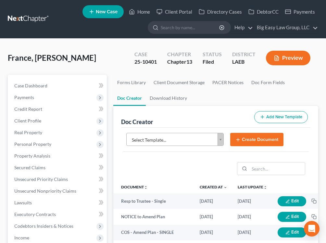
click at [219, 139] on body "Home New Case Client Portal Directory Cases DebtorCC Payments Big Easy Law Grou…" at bounding box center [163, 240] width 326 height 481
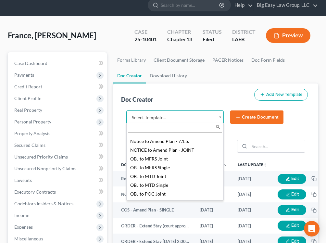
scroll to position [683, 0]
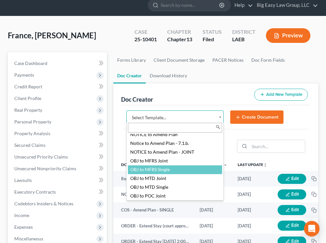
select select "94643"
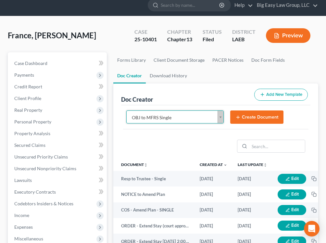
click at [255, 118] on button "Create Document" at bounding box center [256, 118] width 53 height 14
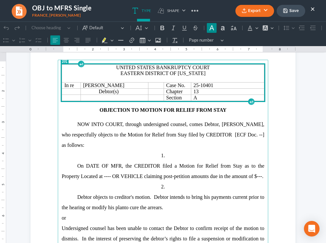
scroll to position [40, 0]
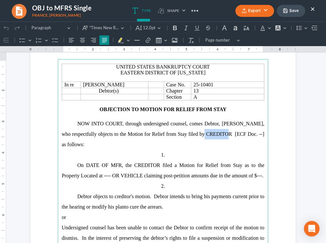
drag, startPoint x: 225, startPoint y: 135, endPoint x: 200, endPoint y: 137, distance: 25.4
click at [200, 137] on span "[PERSON_NAME], who respectfully objects to the Motion for Relief from Stay file…" at bounding box center [163, 134] width 203 height 26
click at [65, 145] on span "[PERSON_NAME], who respectfully objects to the Motion for Relief from Stay file…" at bounding box center [163, 134] width 203 height 26
drag, startPoint x: 238, startPoint y: 134, endPoint x: 196, endPoint y: 136, distance: 42.6
click at [196, 136] on span "[PERSON_NAME], who respectfully objects to the Motion for Relief from Stay file…" at bounding box center [163, 134] width 203 height 26
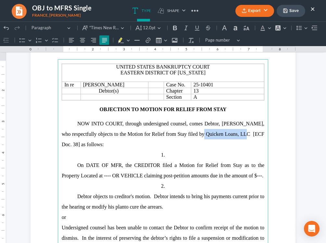
copy span "Quicken Loans, LLC"
click at [158, 167] on span "On DATE OF MFR, the CREDITOR filed a Motion for Relief from Stay as to the Prop…" at bounding box center [163, 171] width 203 height 16
drag, startPoint x: 161, startPoint y: 167, endPoint x: 126, endPoint y: 168, distance: 34.8
click at [126, 168] on span "On DATE OF MFR, the CREDITOR filed a Motion for Relief from Stay as to the Prop…" at bounding box center [163, 171] width 203 height 16
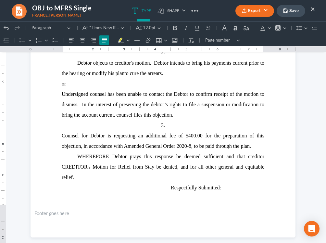
scroll to position [205, 0]
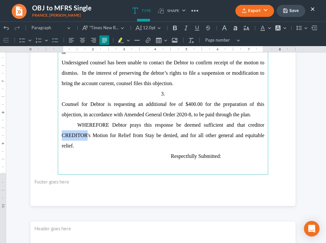
drag, startPoint x: 87, startPoint y: 136, endPoint x: 57, endPoint y: 137, distance: 30.6
click at [57, 137] on section "United States Bankruptcy Court Eastern District of [US_STATE] In re [PERSON_NAM…" at bounding box center [163, 34] width 265 height 343
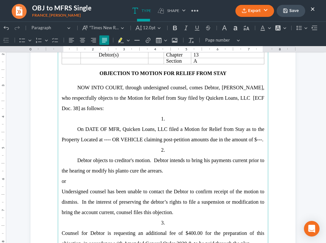
scroll to position [75, 0]
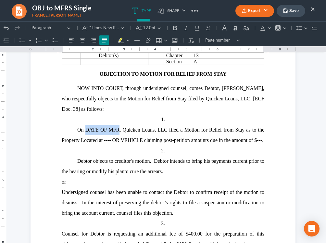
drag, startPoint x: 119, startPoint y: 131, endPoint x: 86, endPoint y: 132, distance: 32.8
click at [86, 132] on span "On DATE OF MFR, Quicken Loans, LLC filed a Motion for Relief from Stay as to th…" at bounding box center [163, 135] width 203 height 16
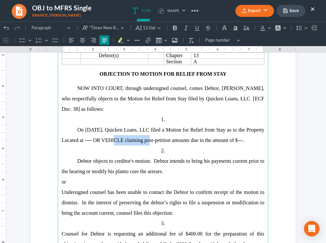
drag, startPoint x: 152, startPoint y: 142, endPoint x: 113, endPoint y: 142, distance: 38.4
click at [113, 142] on span "On [DATE], Quicken Loans, LLC filed a Motion for Relief from Stay as to the Pro…" at bounding box center [163, 135] width 203 height 16
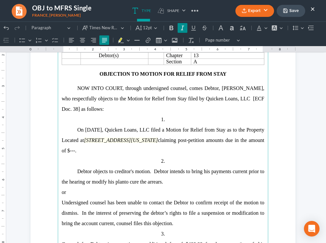
drag, startPoint x: 198, startPoint y: 142, endPoint x: 113, endPoint y: 144, distance: 84.6
click at [113, 144] on p "On [DATE], Quicken Loans, LLC filed a Motion for Relief from Stay as to the Pro…" at bounding box center [163, 140] width 203 height 31
click at [281, 27] on button "Font Background Color Font Background Color" at bounding box center [277, 28] width 14 height 10
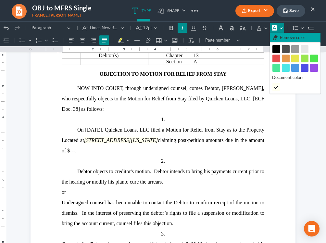
click at [282, 40] on span "Remove color" at bounding box center [292, 37] width 25 height 7
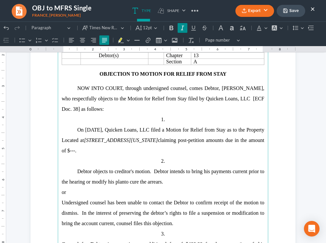
click at [227, 111] on p "NOW INTO COURT, through undersigned counsel, comes Debtor, [PERSON_NAME], who r…" at bounding box center [163, 98] width 203 height 31
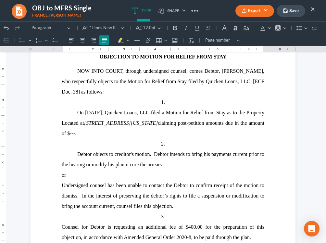
scroll to position [96, 0]
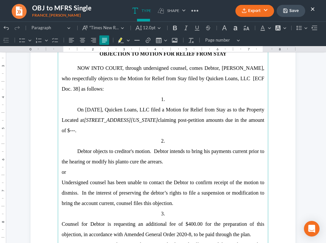
click at [115, 133] on span "claiming post-petition amounts due in the amount of $---." at bounding box center [163, 125] width 203 height 16
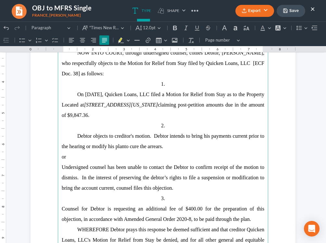
scroll to position [116, 0]
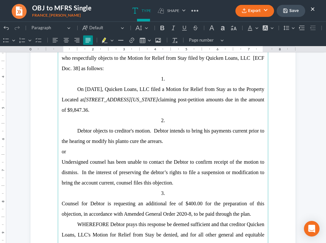
drag, startPoint x: 61, startPoint y: 153, endPoint x: 260, endPoint y: 217, distance: 208.8
click at [260, 203] on main "United States Bankruptcy Court Eastern District of [US_STATE] In re [PERSON_NAM…" at bounding box center [163, 123] width 211 height 281
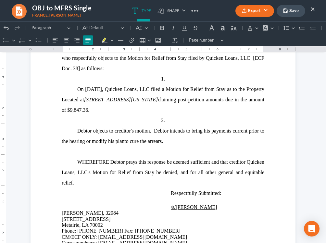
click at [264, 13] on button "Export" at bounding box center [255, 11] width 39 height 12
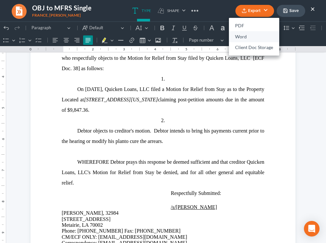
click at [253, 39] on link "Word" at bounding box center [254, 36] width 50 height 11
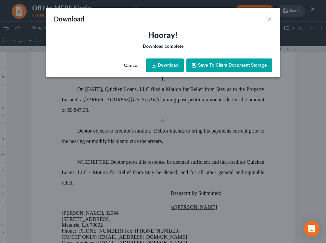
click at [179, 65] on link "Download" at bounding box center [165, 66] width 38 height 14
click at [228, 32] on h3 "Hooray!" at bounding box center [163, 35] width 218 height 10
click at [270, 17] on button "×" at bounding box center [270, 19] width 5 height 8
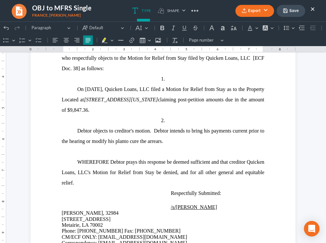
click at [244, 102] on span "claiming post-petition amounts due in the amount of $9,847.36." at bounding box center [163, 105] width 203 height 16
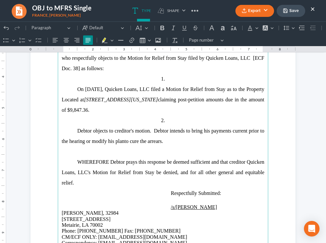
click at [292, 9] on button "Save" at bounding box center [291, 11] width 29 height 12
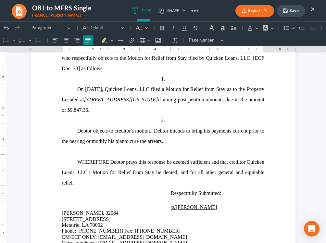
click at [311, 9] on button "×" at bounding box center [313, 9] width 5 height 8
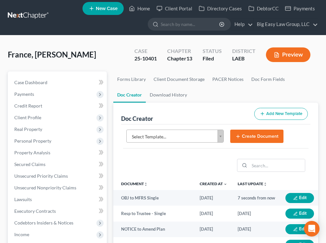
scroll to position [0, 0]
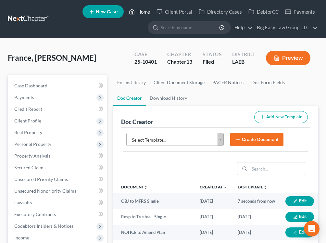
click at [137, 13] on link "Home" at bounding box center [140, 12] width 28 height 12
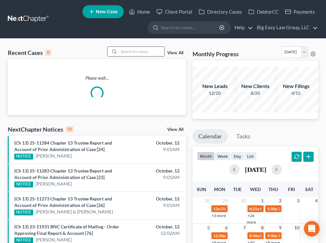
click at [141, 50] on input "search" at bounding box center [142, 51] width 46 height 9
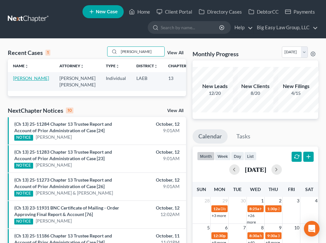
type input "[PERSON_NAME]"
click at [28, 77] on link "[PERSON_NAME]" at bounding box center [31, 78] width 36 height 6
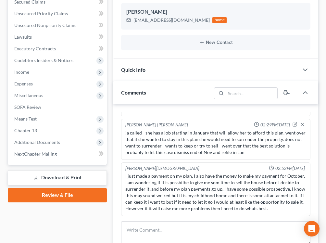
scroll to position [186, 0]
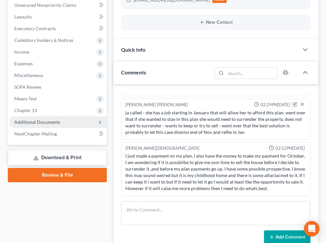
click at [70, 119] on span "Additional Documents" at bounding box center [58, 122] width 98 height 12
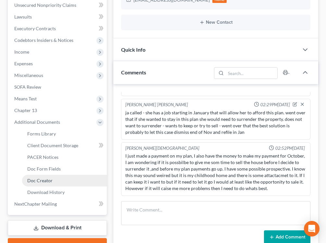
click at [71, 178] on link "Doc Creator" at bounding box center [64, 181] width 85 height 12
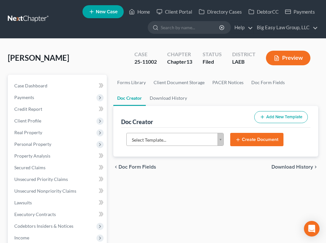
click at [197, 142] on body "Home New Case Client Portal Directory Cases DebtorCC Payments Big Easy Law Grou…" at bounding box center [163, 240] width 326 height 481
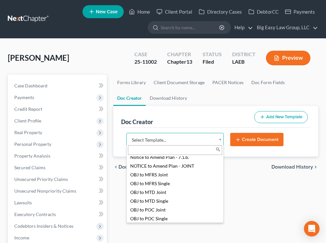
scroll to position [695, 0]
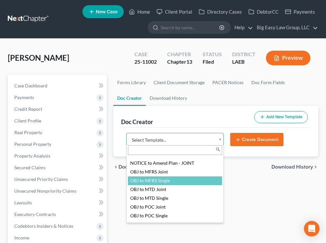
select select "94643"
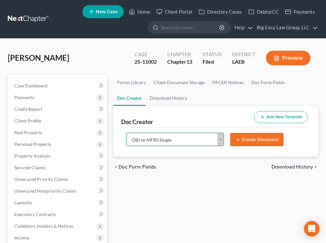
click at [245, 138] on button "Create Document" at bounding box center [256, 140] width 53 height 14
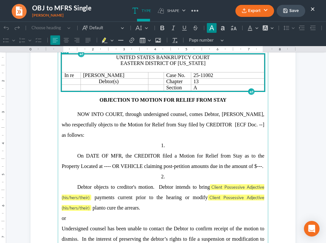
scroll to position [50, 0]
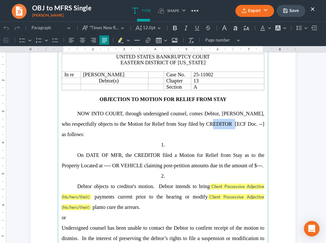
drag, startPoint x: 225, startPoint y: 125, endPoint x: 200, endPoint y: 126, distance: 24.7
click at [200, 126] on span "[PERSON_NAME], who respectfully objects to the Motion for Relief from Stay file…" at bounding box center [163, 124] width 203 height 26
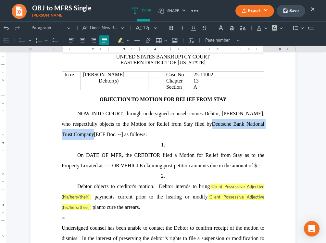
drag, startPoint x: 82, startPoint y: 136, endPoint x: 201, endPoint y: 123, distance: 119.7
click at [201, 123] on p "NOW INTO COURT, through undersigned counsel, comes [PERSON_NAME], [PERSON_NAME]…" at bounding box center [163, 124] width 203 height 31
click at [281, 26] on button "Font Background Color Font Background Color" at bounding box center [277, 28] width 14 height 10
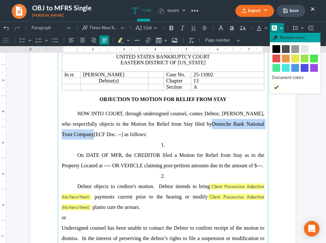
click at [282, 36] on span "Remove color" at bounding box center [292, 37] width 25 height 7
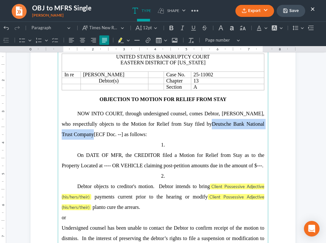
click at [240, 98] on p "OBJECTION TO MOTION FOR RELIEF FROM STAY" at bounding box center [163, 100] width 203 height 6
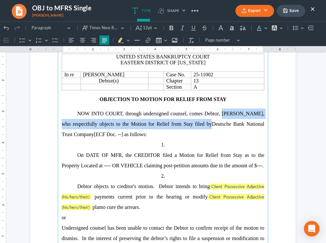
click at [94, 137] on span "[ECF Doc. --] as follows:" at bounding box center [120, 135] width 53 height 6
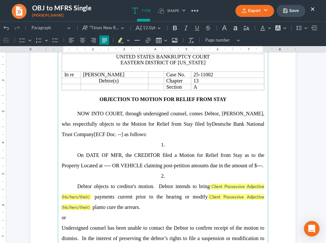
click at [94, 137] on span "[ECF Doc. --] as follows:" at bounding box center [120, 135] width 53 height 6
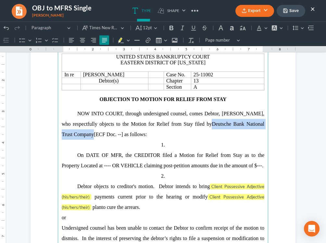
drag, startPoint x: 82, startPoint y: 136, endPoint x: 201, endPoint y: 125, distance: 118.9
click at [201, 125] on p "NOW INTO COURT, through undersigned counsel, comes [PERSON_NAME], [PERSON_NAME]…" at bounding box center [163, 124] width 203 height 31
copy span "Deutsche Bank National Trust Company"
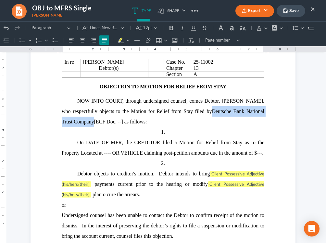
scroll to position [64, 0]
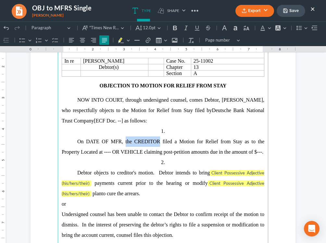
drag, startPoint x: 161, startPoint y: 144, endPoint x: 126, endPoint y: 145, distance: 34.5
click at [126, 145] on span "On DATE OF MFR, the CREDITOR filed a Motion for Relief from Stay as to the Prop…" at bounding box center [163, 147] width 203 height 16
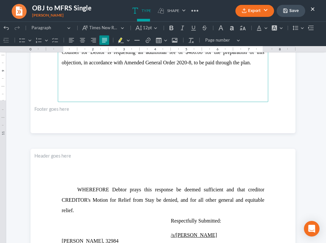
scroll to position [288, 0]
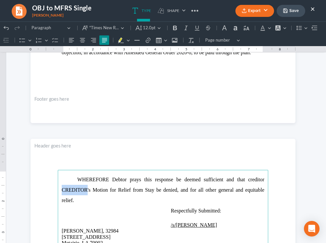
drag, startPoint x: 87, startPoint y: 192, endPoint x: 61, endPoint y: 194, distance: 25.8
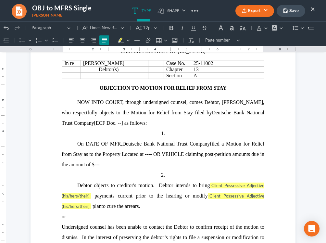
scroll to position [62, 0]
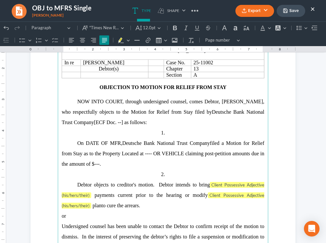
click at [112, 122] on span "[ECF Doc. --] as follows:" at bounding box center [120, 123] width 53 height 6
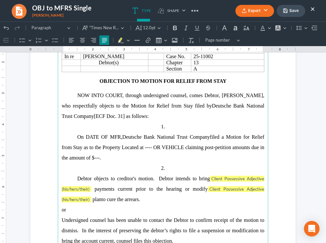
scroll to position [72, 0]
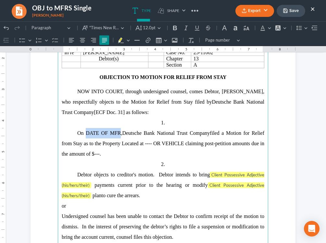
drag, startPoint x: 120, startPoint y: 134, endPoint x: 85, endPoint y: 132, distance: 34.5
click at [85, 132] on span "On DATE OF MFR," at bounding box center [99, 133] width 45 height 6
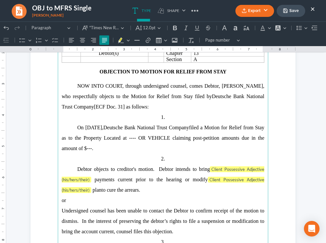
scroll to position [80, 0]
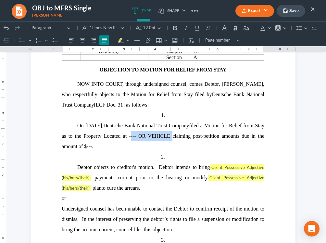
drag, startPoint x: 199, startPoint y: 137, endPoint x: 160, endPoint y: 138, distance: 39.3
click at [160, 138] on span "filed a Motion for Relief from Stay as to the Property Located at ---- OR VEHIC…" at bounding box center [163, 136] width 203 height 26
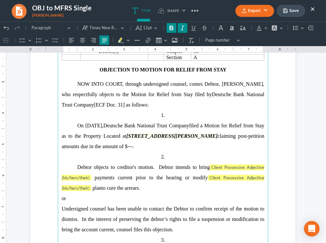
drag, startPoint x: 244, startPoint y: 137, endPoint x: 161, endPoint y: 137, distance: 83.5
click at [161, 137] on strong "[STREET_ADDRESS][PERSON_NAME]" at bounding box center [171, 136] width 91 height 6
click at [282, 25] on button "Font Background Color Font Background Color" at bounding box center [277, 28] width 14 height 10
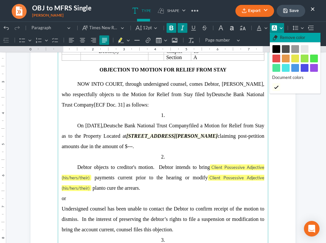
click at [282, 36] on span "Remove color" at bounding box center [292, 37] width 25 height 7
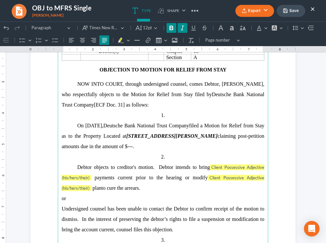
click at [249, 78] on p "Rich Text Editor, page-0-main" at bounding box center [163, 76] width 203 height 6
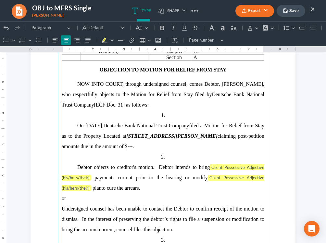
click at [161, 148] on span "claiming post-petition amounts due in the amount of $---." at bounding box center [163, 141] width 203 height 16
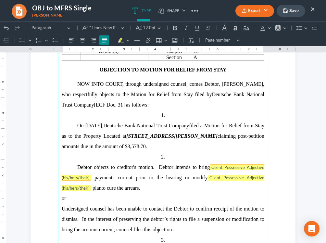
click at [218, 168] on span "Client Possessive Adjective (his/hers/their)" at bounding box center [163, 173] width 203 height 16
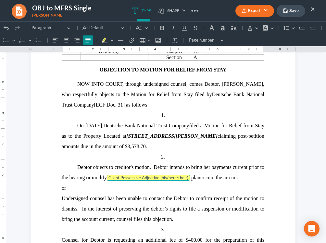
click at [182, 178] on span "Client Possessive Adjective (his/hers/their)" at bounding box center [149, 177] width 80 height 5
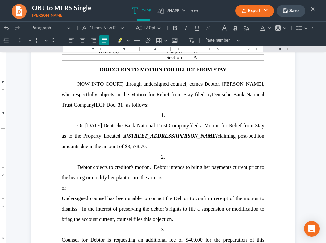
click at [106, 179] on span "payments current prior to the hearing or modify her" at bounding box center [163, 172] width 203 height 16
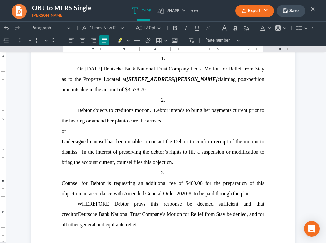
scroll to position [137, 0]
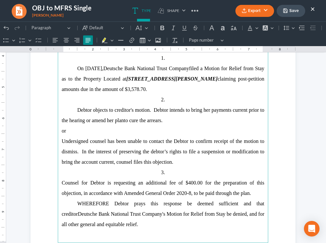
drag, startPoint x: 258, startPoint y: 195, endPoint x: 36, endPoint y: 131, distance: 231.6
click at [36, 131] on section "United States Bankruptcy Court Eastern District of [US_STATE] In re [PERSON_NAM…" at bounding box center [163, 102] width 265 height 343
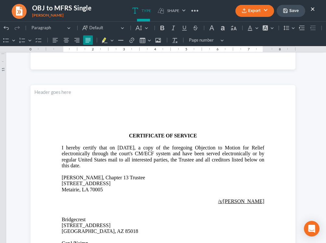
scroll to position [344, 0]
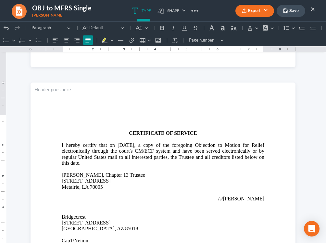
click at [144, 146] on span "[DATE], a copy of the foregoing Objection to Motion for Relief electronically t…" at bounding box center [163, 153] width 203 height 23
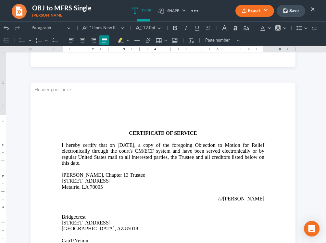
click at [263, 13] on button "Export" at bounding box center [255, 11] width 39 height 12
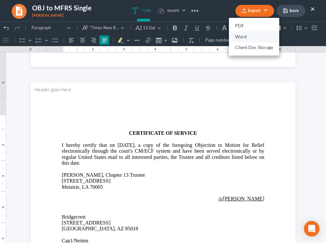
click at [252, 34] on link "Word" at bounding box center [254, 36] width 50 height 11
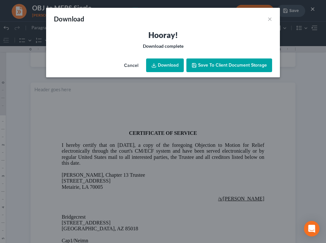
click at [165, 70] on link "Download" at bounding box center [165, 66] width 38 height 14
click at [120, 51] on div "Hooray! Download complete" at bounding box center [163, 43] width 234 height 26
click at [273, 17] on div "Download ×" at bounding box center [163, 19] width 234 height 22
click at [269, 17] on button "×" at bounding box center [270, 19] width 5 height 8
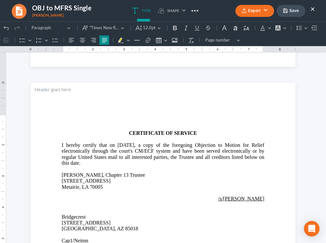
click at [297, 14] on button "Save" at bounding box center [291, 11] width 29 height 12
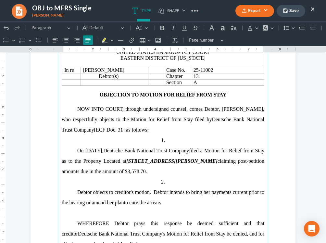
scroll to position [59, 0]
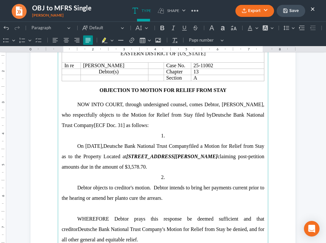
click at [113, 126] on span "[ECF Doc. 31] as follows:" at bounding box center [121, 126] width 55 height 6
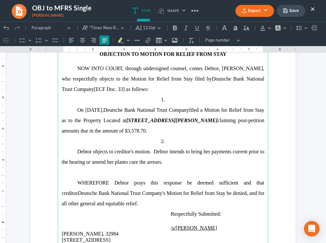
scroll to position [96, 0]
click at [103, 112] on span "On [DATE]," at bounding box center [90, 110] width 26 height 6
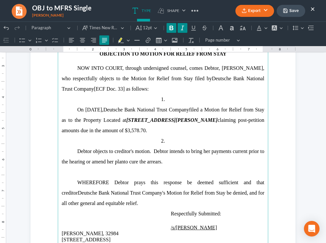
drag, startPoint x: 244, startPoint y: 122, endPoint x: 160, endPoint y: 122, distance: 84.5
click at [160, 122] on strong "[STREET_ADDRESS][PERSON_NAME]" at bounding box center [171, 120] width 91 height 6
drag, startPoint x: 245, startPoint y: 121, endPoint x: 160, endPoint y: 125, distance: 85.2
click at [160, 125] on p "On [DATE], Deutsche Bank National Trust Company filed a Motion for Relief from …" at bounding box center [163, 120] width 203 height 31
drag, startPoint x: 265, startPoint y: 121, endPoint x: 170, endPoint y: 123, distance: 94.6
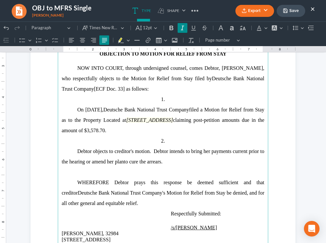
click at [170, 123] on main "United States Bankruptcy Court Eastern District of [US_STATE] In re [PERSON_NAM…" at bounding box center [163, 144] width 211 height 281
click at [279, 26] on button "Font Background Color Font Background Color" at bounding box center [277, 28] width 14 height 10
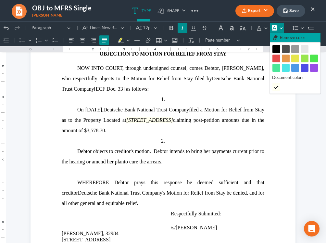
click at [290, 39] on span "Remove color" at bounding box center [292, 37] width 25 height 7
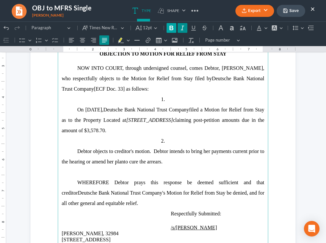
click at [172, 28] on icon "Editor toolbar" at bounding box center [172, 28] width 4 height 5
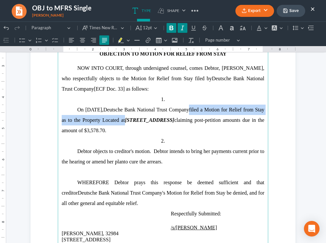
click at [187, 90] on p "NOW INTO COURT, through undersigned counsel, comes [PERSON_NAME], [PERSON_NAME]…" at bounding box center [163, 78] width 203 height 31
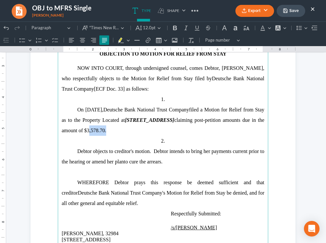
drag, startPoint x: 193, startPoint y: 133, endPoint x: 175, endPoint y: 131, distance: 18.3
click at [175, 131] on span "claiming post-petition amounts due in the amount of $3,578.70." at bounding box center [163, 125] width 203 height 16
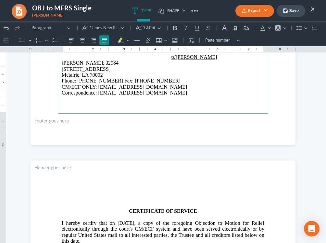
scroll to position [269, 0]
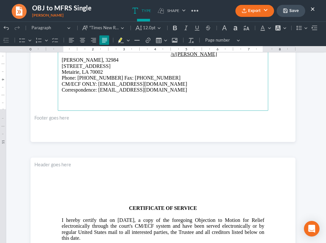
click at [260, 9] on button "Export" at bounding box center [255, 11] width 39 height 12
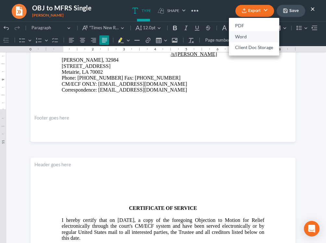
click at [252, 36] on link "Word" at bounding box center [254, 36] width 50 height 11
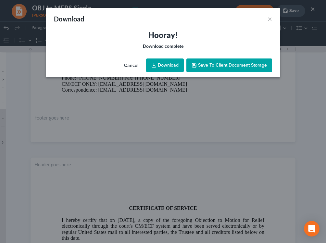
click at [174, 66] on link "Download" at bounding box center [165, 66] width 38 height 14
click at [112, 24] on div "Download ×" at bounding box center [163, 19] width 234 height 22
click at [270, 17] on button "×" at bounding box center [270, 19] width 5 height 8
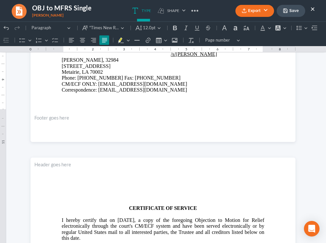
click at [293, 13] on button "Save" at bounding box center [291, 11] width 29 height 12
click at [314, 7] on button "×" at bounding box center [313, 9] width 5 height 8
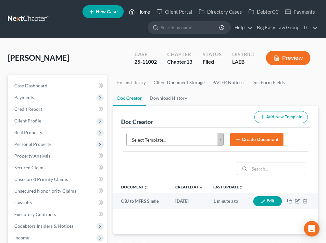
click at [142, 13] on link "Home" at bounding box center [140, 12] width 28 height 12
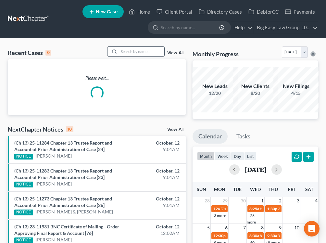
click at [152, 53] on input "search" at bounding box center [142, 51] width 46 height 9
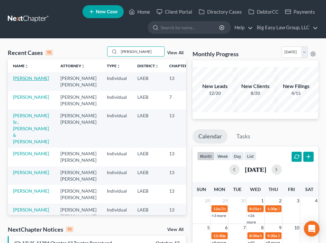
type input "[PERSON_NAME]"
click at [22, 78] on link "[PERSON_NAME]" at bounding box center [31, 78] width 36 height 6
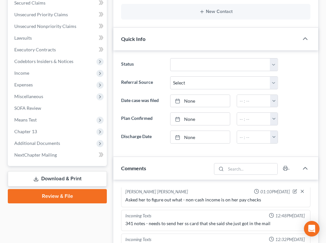
scroll to position [174, 0]
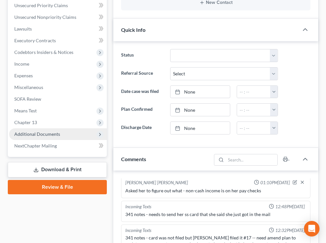
click at [60, 138] on span "Additional Documents" at bounding box center [58, 134] width 98 height 12
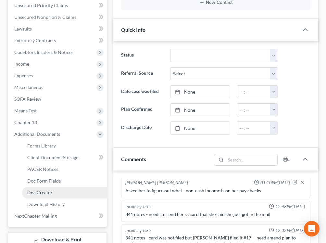
click at [51, 190] on span "Doc Creator" at bounding box center [39, 193] width 25 height 6
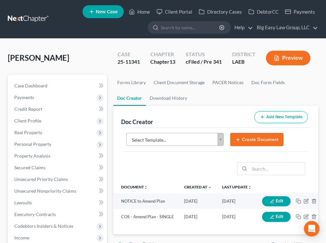
click at [211, 141] on body "Home New Case Client Portal Directory Cases DebtorCC Payments Big Easy Law Grou…" at bounding box center [163, 240] width 326 height 481
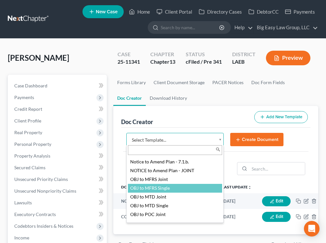
scroll to position [687, 0]
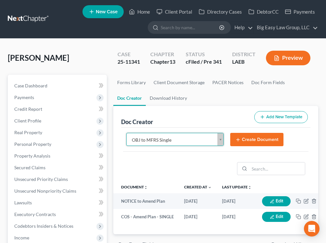
select select "94643"
click at [245, 137] on button "Create Document" at bounding box center [256, 140] width 53 height 14
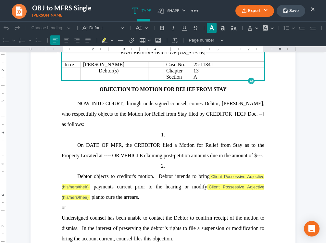
scroll to position [62, 0]
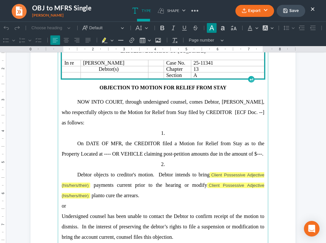
click at [76, 125] on span "[PERSON_NAME], who respectfully objects to the Motion for Relief from Stay file…" at bounding box center [163, 112] width 203 height 26
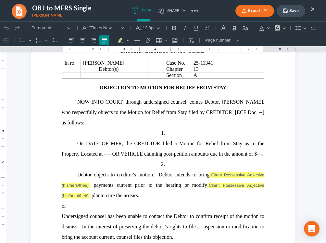
click at [76, 125] on span "[PERSON_NAME], who respectfully objects to the Motion for Relief from Stay file…" at bounding box center [163, 112] width 203 height 26
drag, startPoint x: 250, startPoint y: 114, endPoint x: 225, endPoint y: 114, distance: 25.0
click at [225, 114] on span "[PERSON_NAME], who respectfully objects to the Motion for Relief from Stay file…" at bounding box center [163, 112] width 203 height 26
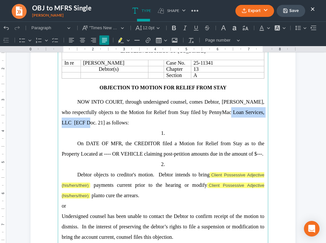
drag, startPoint x: 92, startPoint y: 125, endPoint x: 230, endPoint y: 112, distance: 139.4
click at [230, 112] on span "[PERSON_NAME], who respectfully objects to the Motion for Relief from Stay file…" at bounding box center [163, 112] width 203 height 26
copy span "PennyMac Loan Services, LLC"
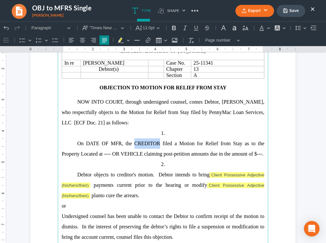
drag, startPoint x: 160, startPoint y: 145, endPoint x: 136, endPoint y: 149, distance: 24.3
click at [136, 149] on p "On DATE OF MFR, the CREDITOR filed a Motion for Relief from Stay as to the Prop…" at bounding box center [163, 148] width 203 height 21
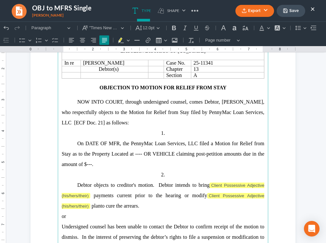
click at [132, 145] on span "On DATE OF MFR, the PennyMac Loan Services, LLC filed a Motion for Relief from …" at bounding box center [163, 154] width 203 height 26
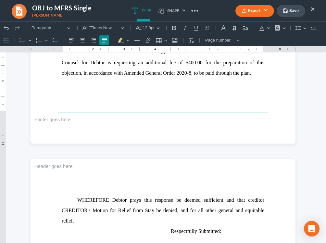
scroll to position [286, 0]
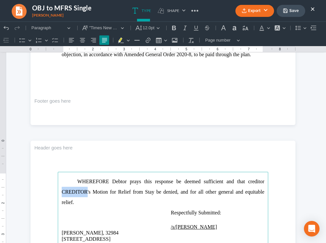
drag, startPoint x: 87, startPoint y: 191, endPoint x: 61, endPoint y: 195, distance: 26.9
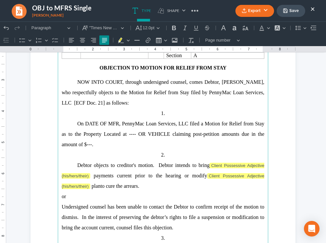
scroll to position [78, 0]
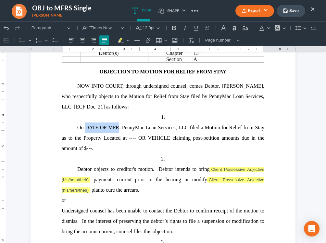
drag, startPoint x: 119, startPoint y: 127, endPoint x: 85, endPoint y: 131, distance: 34.0
click at [85, 131] on span "On DATE OF MFR, PennyMac Loan Services, LLC filed a Motion for Relief from Stay…" at bounding box center [163, 138] width 203 height 26
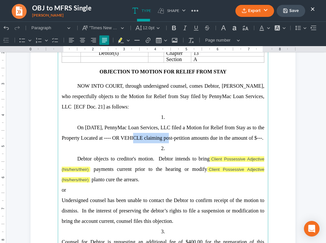
drag, startPoint x: 175, startPoint y: 139, endPoint x: 136, endPoint y: 140, distance: 39.0
click at [136, 140] on span "On [DATE], PennyMac Loan Services, LLC filed a Motion for Relief from Stay as t…" at bounding box center [163, 133] width 203 height 16
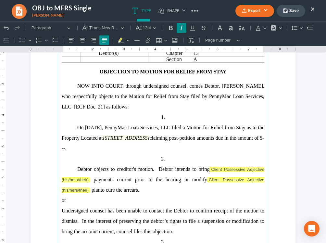
drag, startPoint x: 217, startPoint y: 139, endPoint x: 136, endPoint y: 140, distance: 81.6
click at [136, 140] on p "On [DATE], PennyMac Loan Services, LLC filed a Motion for Relief from Stay as t…" at bounding box center [163, 138] width 203 height 31
click at [283, 30] on button "Font Background Color Font Background Color" at bounding box center [276, 28] width 14 height 10
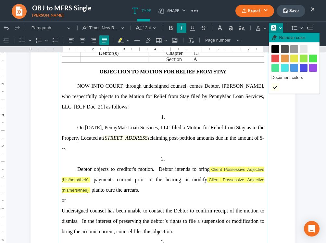
click at [284, 38] on span "Remove color" at bounding box center [292, 37] width 26 height 7
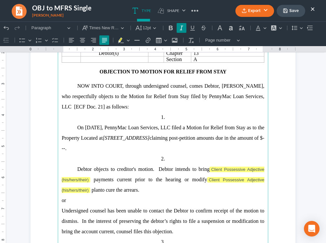
click at [235, 122] on p "1." at bounding box center [163, 117] width 203 height 10
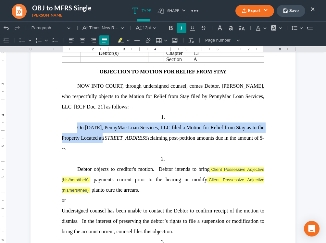
click at [146, 151] on p "On [DATE], PennyMac Loan Services, LLC filed a Motion for Relief from Stay as t…" at bounding box center [163, 138] width 203 height 31
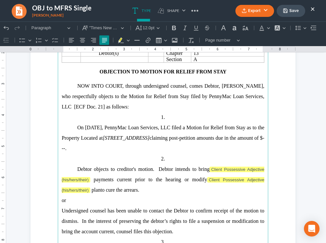
click at [133, 150] on span "claiming post-petition amounts due in the amount of $---." at bounding box center [163, 143] width 203 height 16
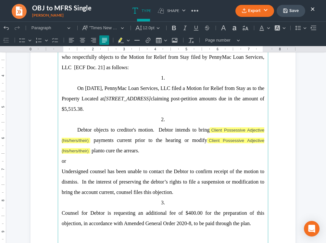
scroll to position [117, 0]
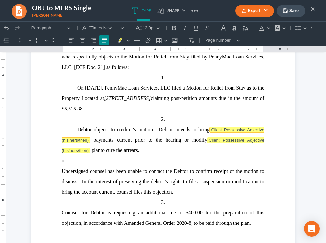
click at [220, 133] on tag "Client Possessive Adjective (his/hers/their)" at bounding box center [163, 135] width 203 height 16
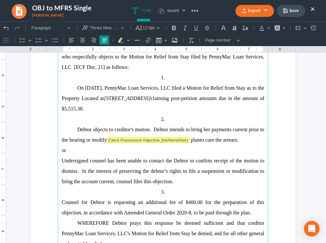
click at [160, 142] on span "Client Possessive Adjective (his/hers/their)" at bounding box center [149, 140] width 80 height 5
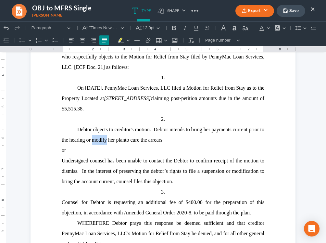
drag, startPoint x: 106, startPoint y: 141, endPoint x: 92, endPoint y: 144, distance: 14.0
click at [92, 143] on span "payments current prior to the hearing or modify her" at bounding box center [163, 135] width 203 height 16
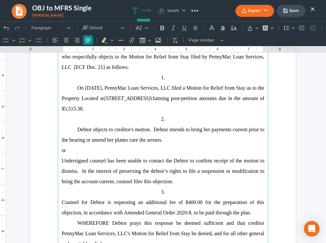
drag, startPoint x: 61, startPoint y: 152, endPoint x: 261, endPoint y: 214, distance: 209.5
click at [261, 203] on main "United States Bankruptcy Court Eastern District of [US_STATE] In re [PERSON_NAM…" at bounding box center [163, 122] width 211 height 281
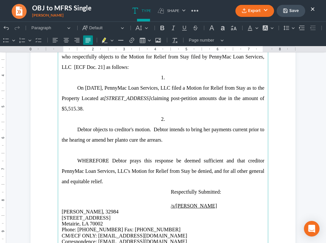
click at [263, 11] on button "Export" at bounding box center [255, 11] width 39 height 12
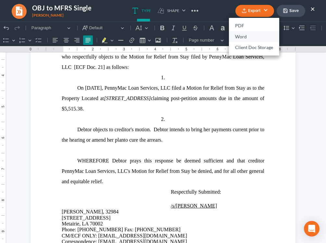
click at [248, 38] on link "Word" at bounding box center [254, 36] width 50 height 11
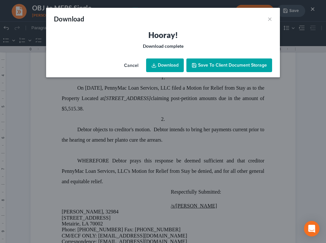
click at [171, 64] on link "Download" at bounding box center [165, 66] width 38 height 14
click at [128, 32] on h3 "Hooray!" at bounding box center [163, 35] width 218 height 10
click at [269, 18] on button "×" at bounding box center [270, 19] width 5 height 8
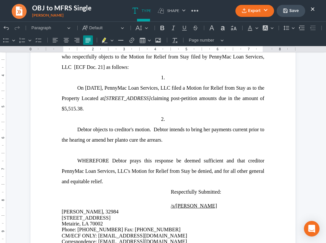
click at [294, 11] on button "Save" at bounding box center [291, 11] width 29 height 12
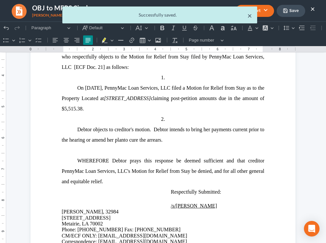
click at [249, 17] on button "×" at bounding box center [250, 16] width 5 height 8
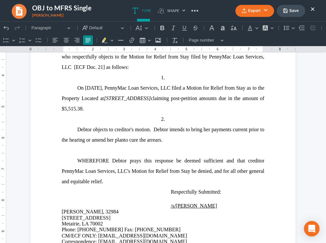
click at [310, 9] on ul "Export PDF Word Client Doc Storage Save ×" at bounding box center [276, 11] width 80 height 14
click at [311, 9] on button "×" at bounding box center [313, 9] width 5 height 8
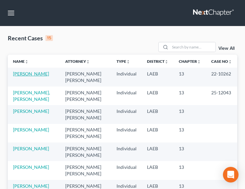
click at [44, 76] on link "[PERSON_NAME]" at bounding box center [31, 74] width 36 height 6
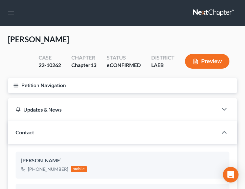
scroll to position [1415, 0]
click at [101, 83] on button "Petition Navigation" at bounding box center [123, 85] width 230 height 15
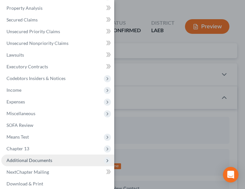
scroll to position [91, 0]
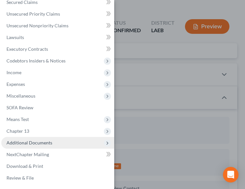
click at [39, 146] on span "Additional Documents" at bounding box center [57, 143] width 113 height 12
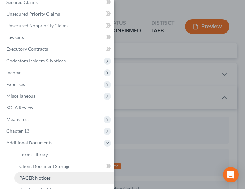
click at [38, 176] on span "PACER Notices" at bounding box center [35, 178] width 31 height 6
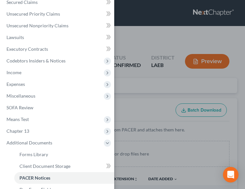
click at [165, 31] on div "Case Dashboard Payments Invoices Payments Payments Credit Report Client Profile" at bounding box center [122, 94] width 245 height 189
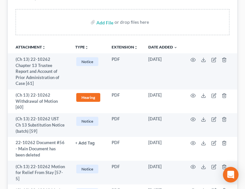
scroll to position [132, 0]
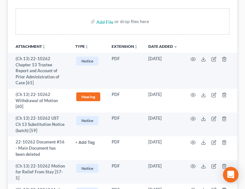
click at [145, 90] on td "10/07/2025" at bounding box center [163, 101] width 40 height 24
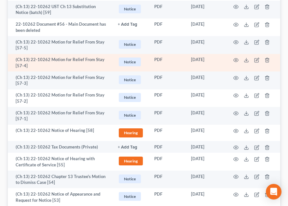
scroll to position [209, 0]
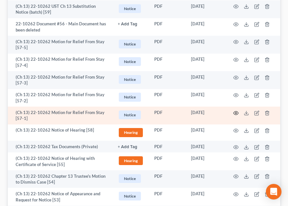
click at [235, 115] on icon "button" at bounding box center [235, 113] width 5 height 4
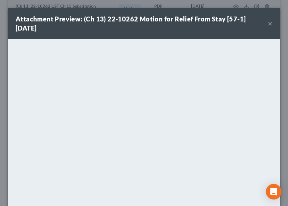
click at [245, 22] on button "×" at bounding box center [270, 24] width 5 height 8
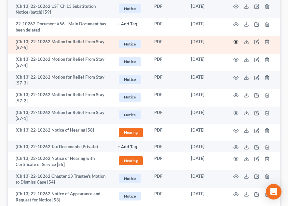
click at [234, 45] on icon "button" at bounding box center [235, 41] width 5 height 5
